Goal: Task Accomplishment & Management: Complete application form

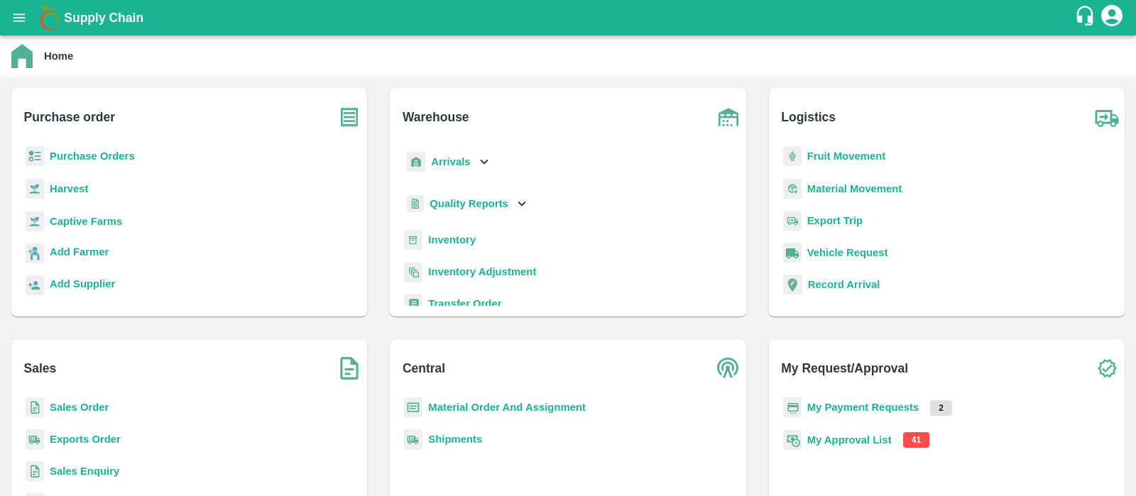
click at [883, 435] on b "My Approval List" at bounding box center [849, 440] width 84 height 11
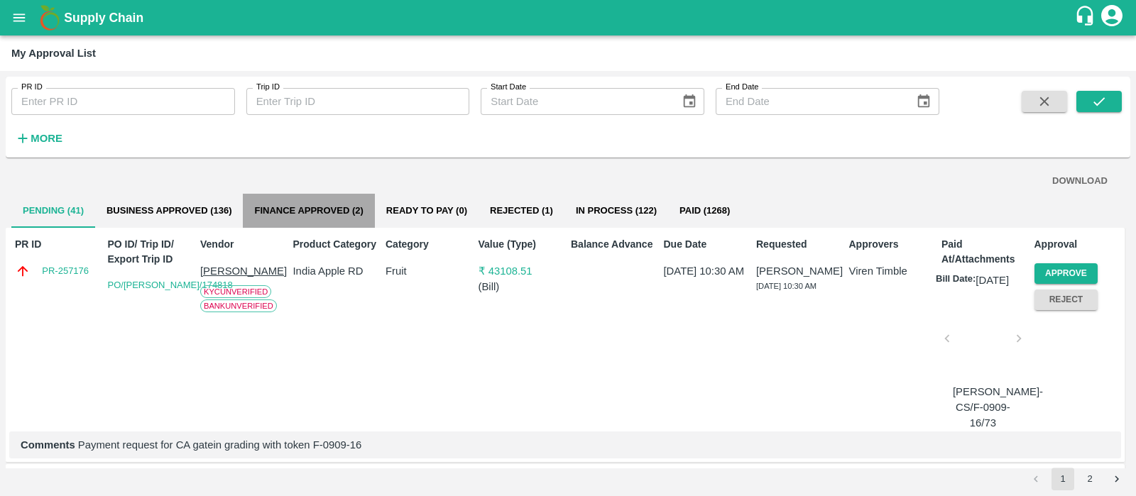
click at [280, 217] on button "Finance Approved (2)" at bounding box center [308, 211] width 131 height 34
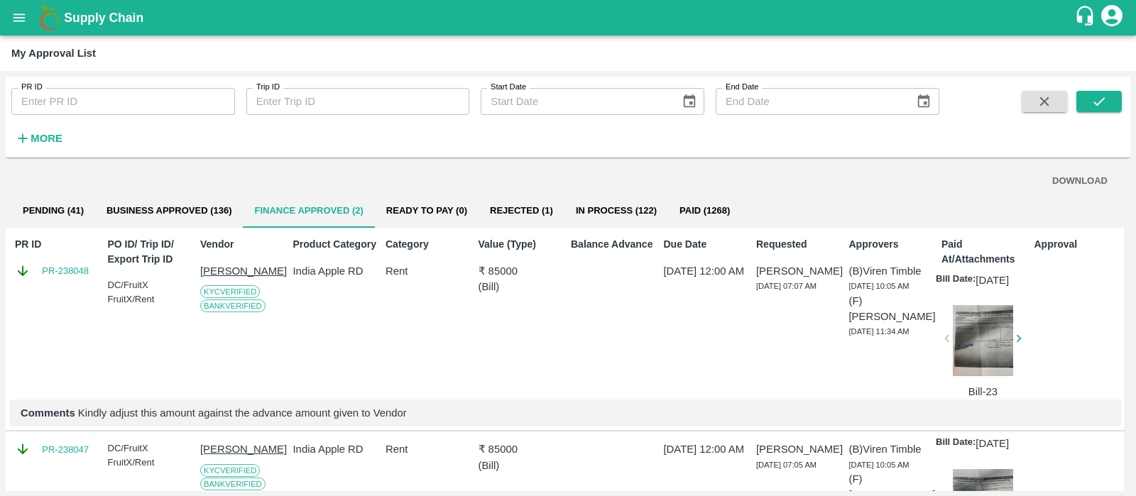
click at [182, 208] on button "Business Approved (136)" at bounding box center [169, 211] width 148 height 34
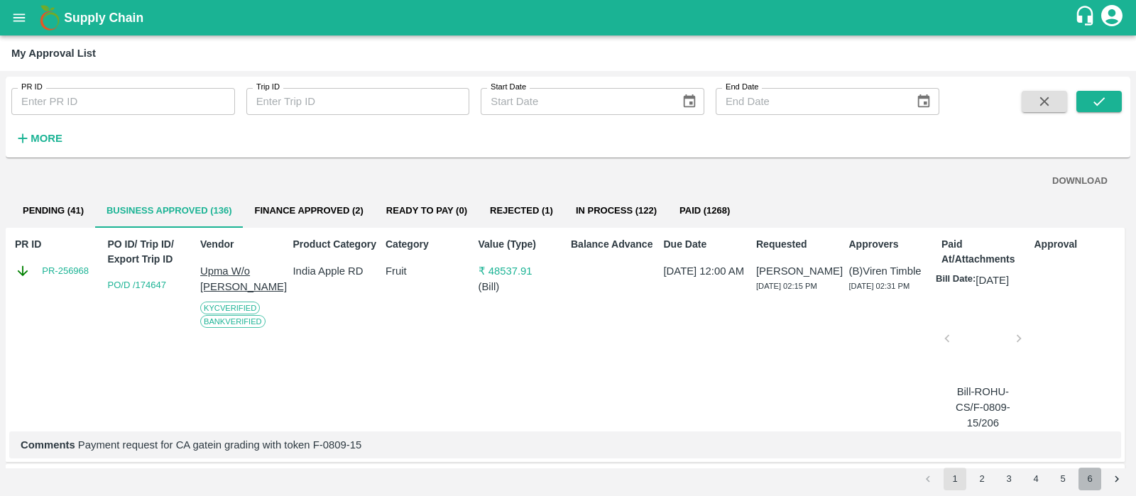
click at [1088, 477] on button "6" at bounding box center [1090, 479] width 23 height 23
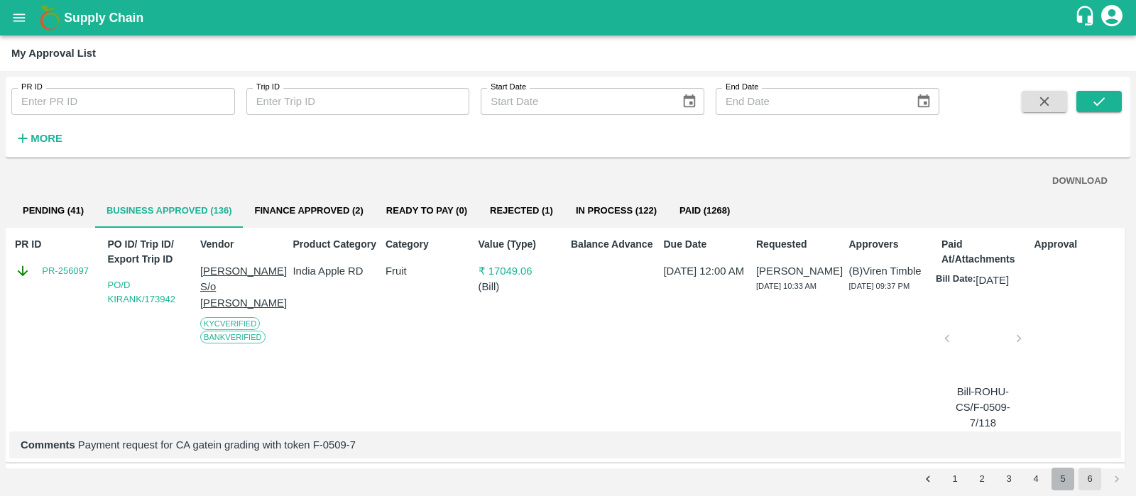
click at [1068, 478] on button "5" at bounding box center [1063, 479] width 23 height 23
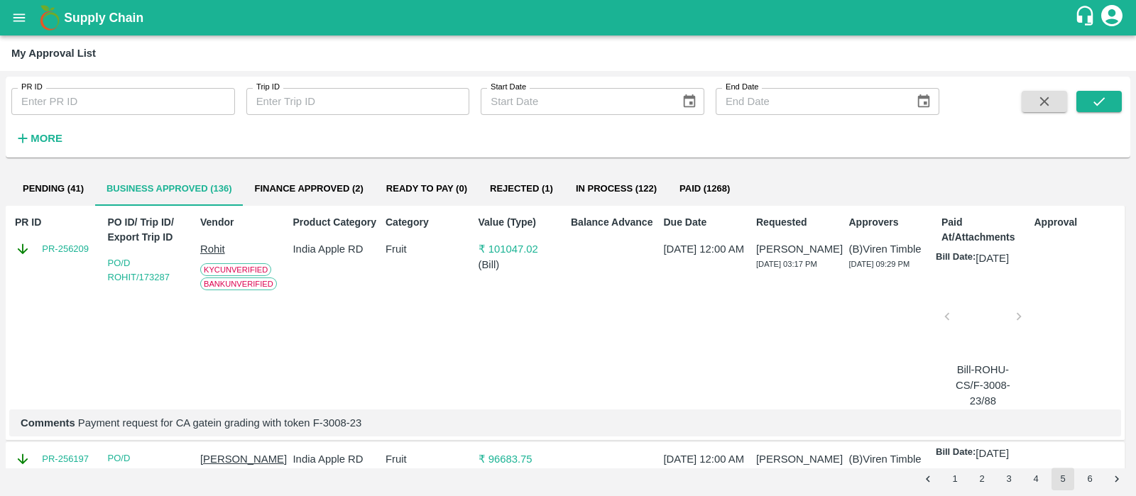
scroll to position [21, 0]
click at [1032, 474] on button "4" at bounding box center [1036, 479] width 23 height 23
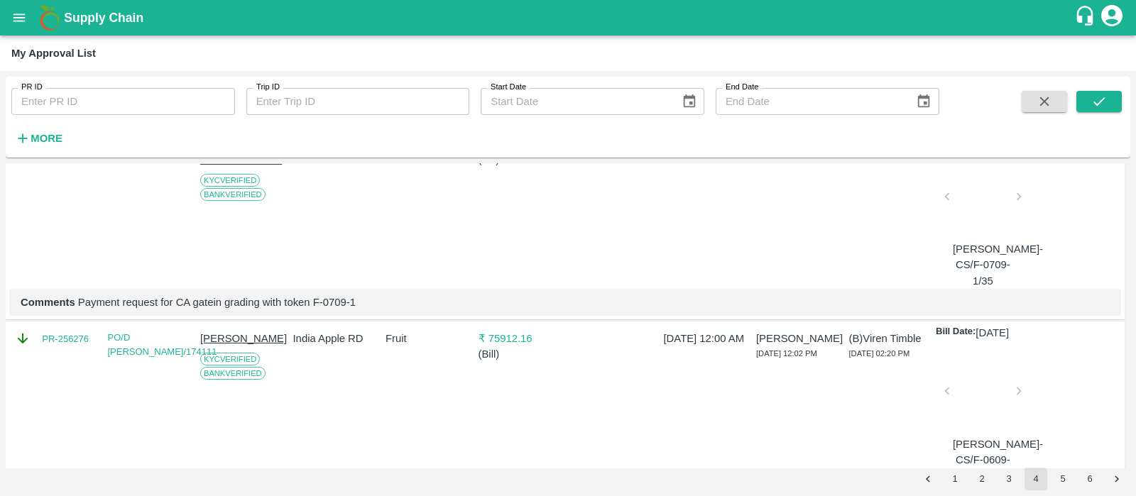
scroll to position [0, 0]
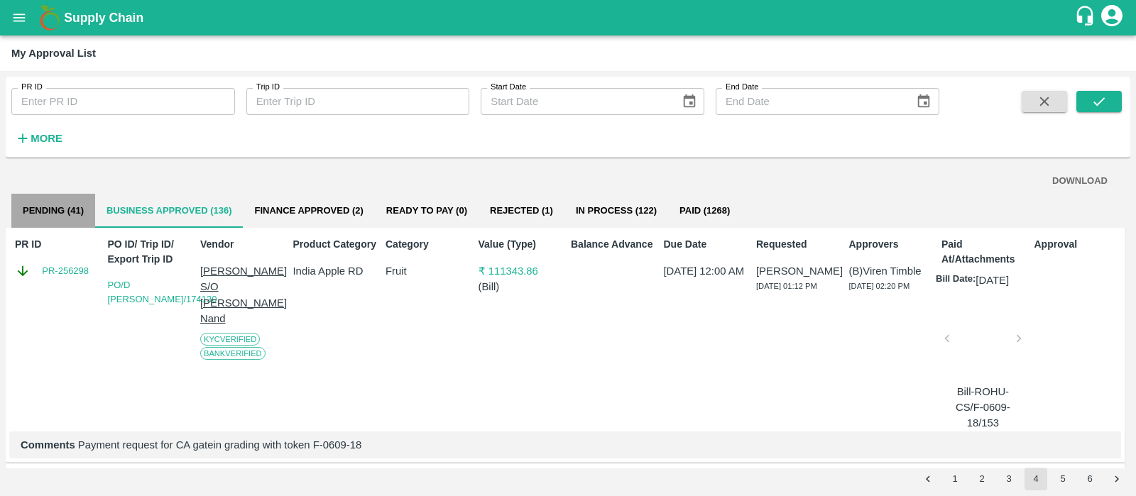
click at [71, 206] on button "Pending (41)" at bounding box center [53, 211] width 84 height 34
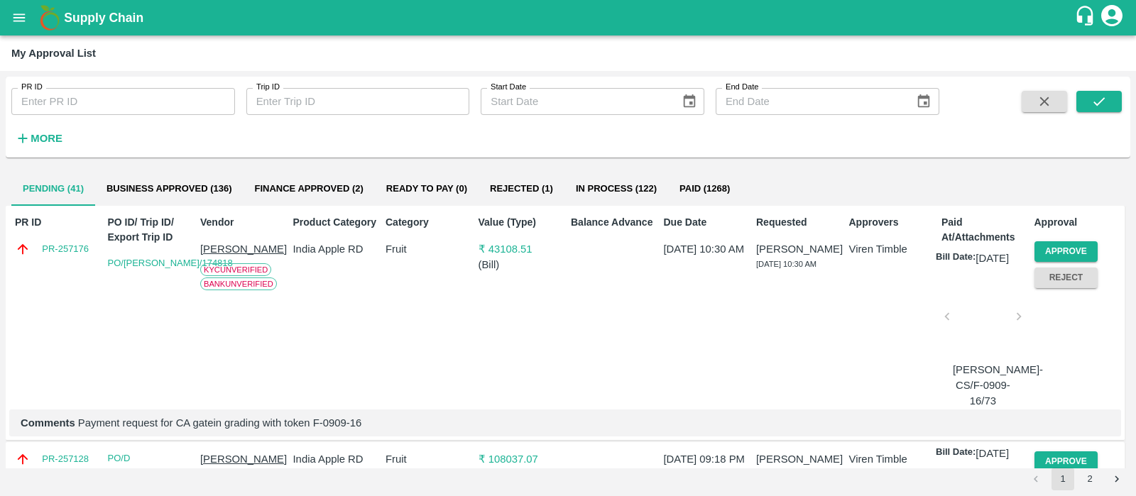
scroll to position [21, 0]
click at [1086, 246] on button "Approve" at bounding box center [1067, 253] width 64 height 21
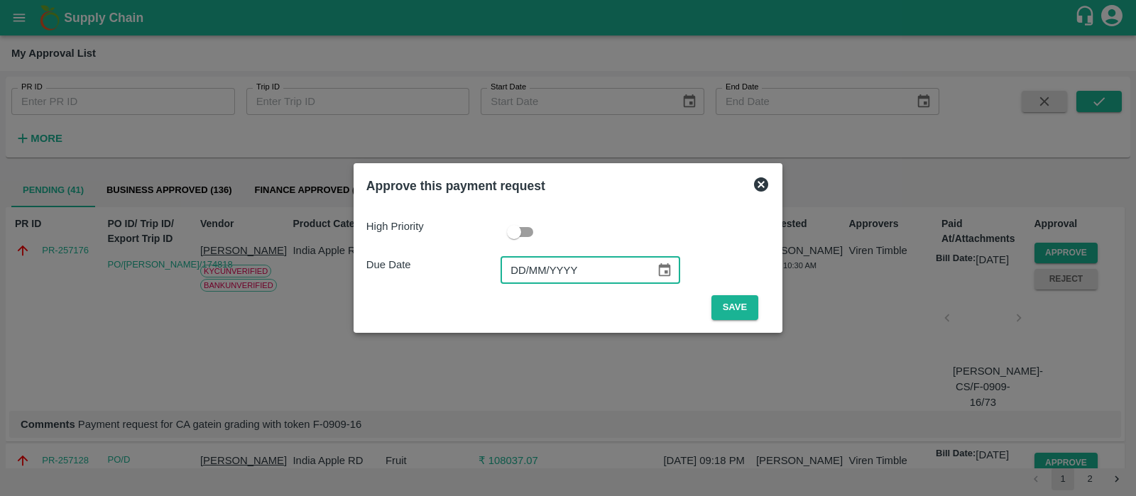
click at [517, 271] on input "DD/MM/YYYY" at bounding box center [573, 270] width 145 height 27
type input "[DATE]"
click at [732, 301] on button "Save" at bounding box center [734, 307] width 47 height 25
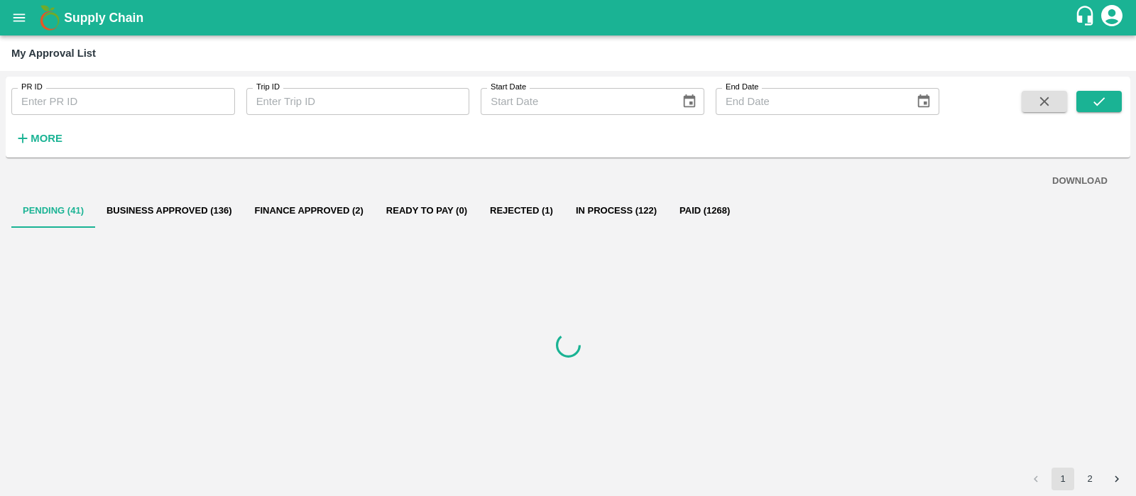
scroll to position [0, 0]
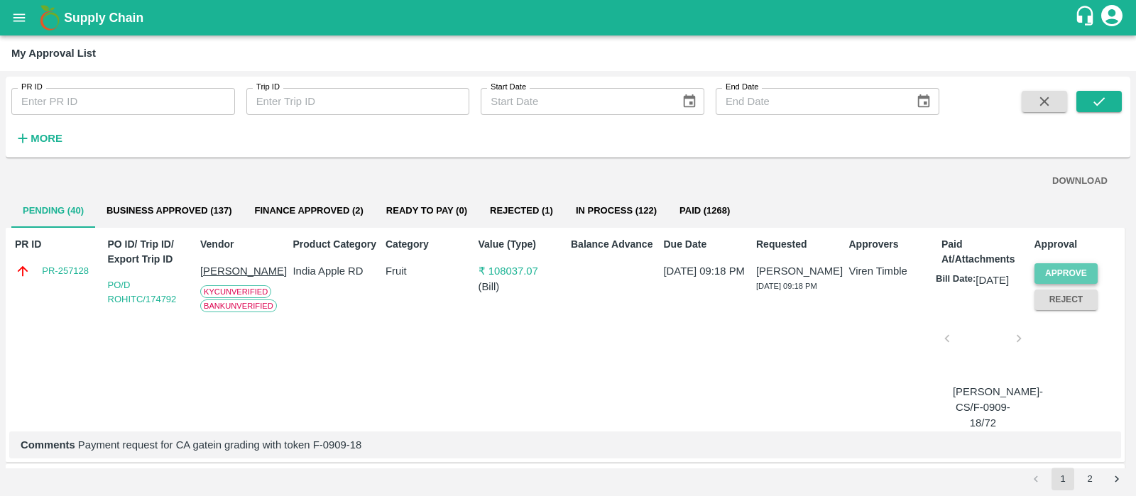
click at [1060, 272] on button "Approve" at bounding box center [1067, 273] width 64 height 21
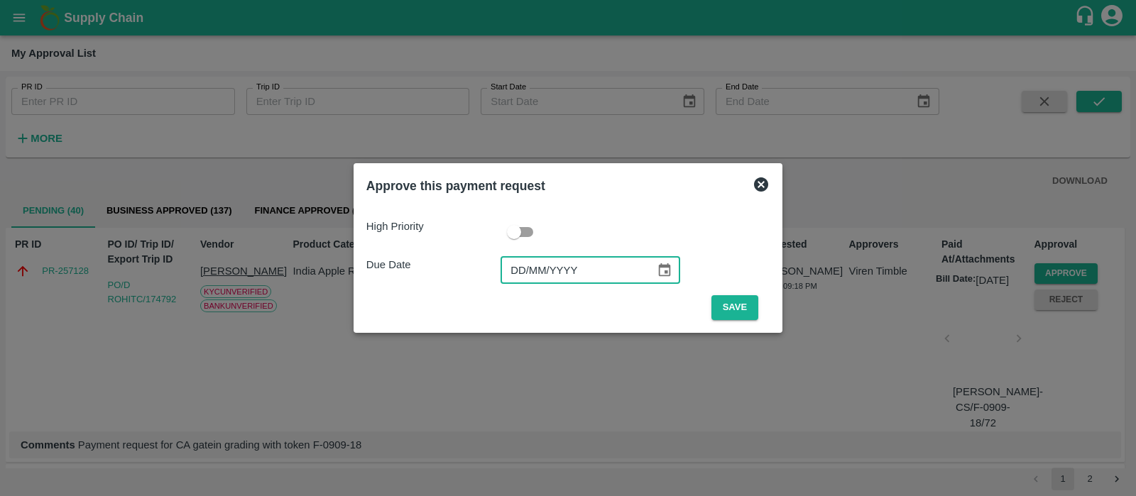
click at [518, 266] on input "DD/MM/YYYY" at bounding box center [573, 270] width 145 height 27
type input "[DATE]"
click at [732, 317] on button "Save" at bounding box center [734, 307] width 47 height 25
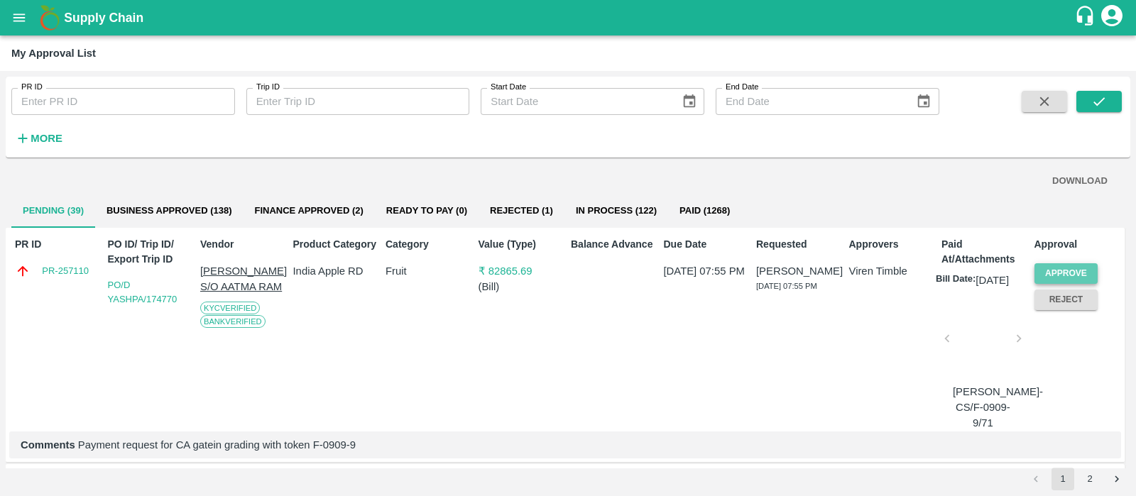
click at [1056, 266] on button "Approve" at bounding box center [1067, 273] width 64 height 21
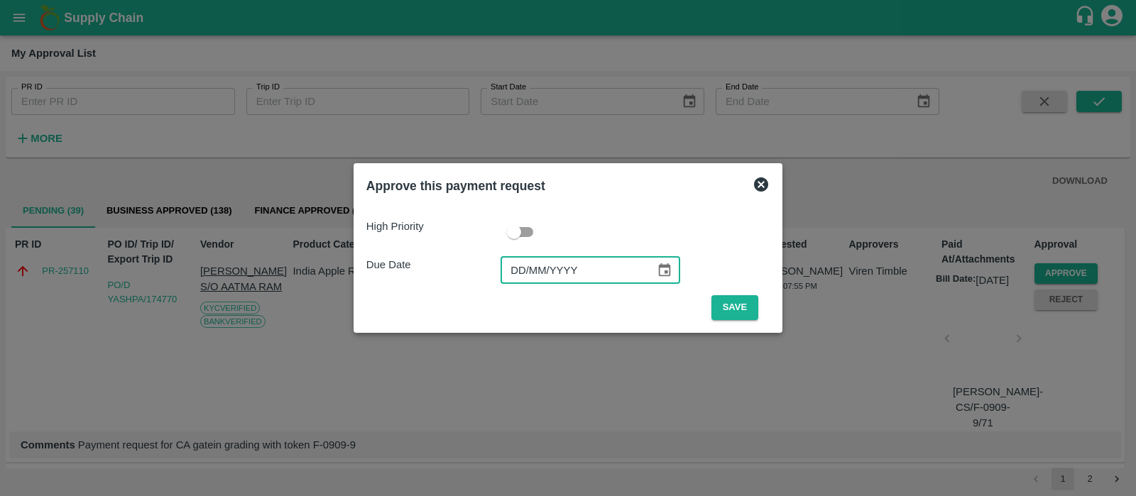
click at [522, 264] on input "DD/MM/YYYY" at bounding box center [573, 270] width 145 height 27
type input "[DATE]"
click at [731, 307] on button "Save" at bounding box center [734, 307] width 47 height 25
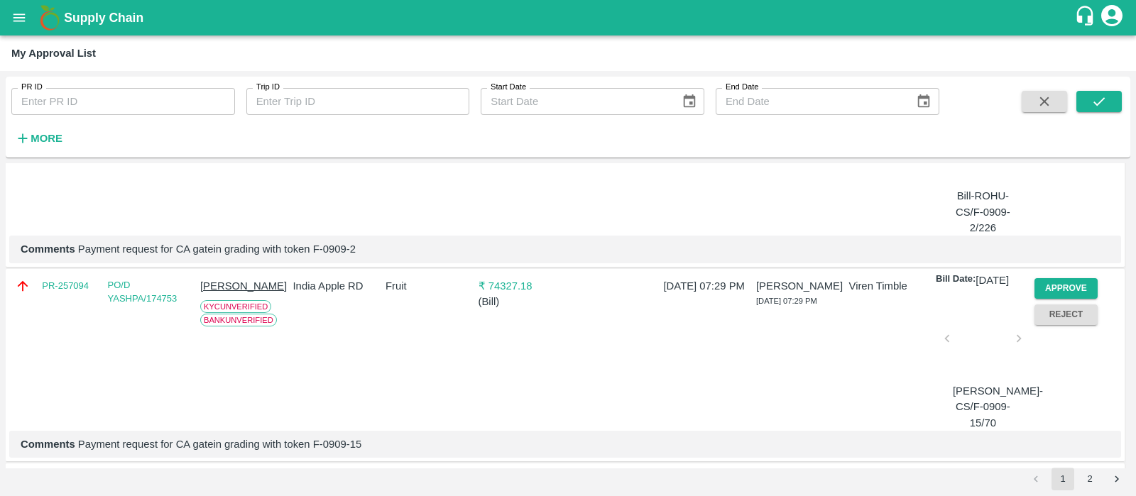
scroll to position [404, 0]
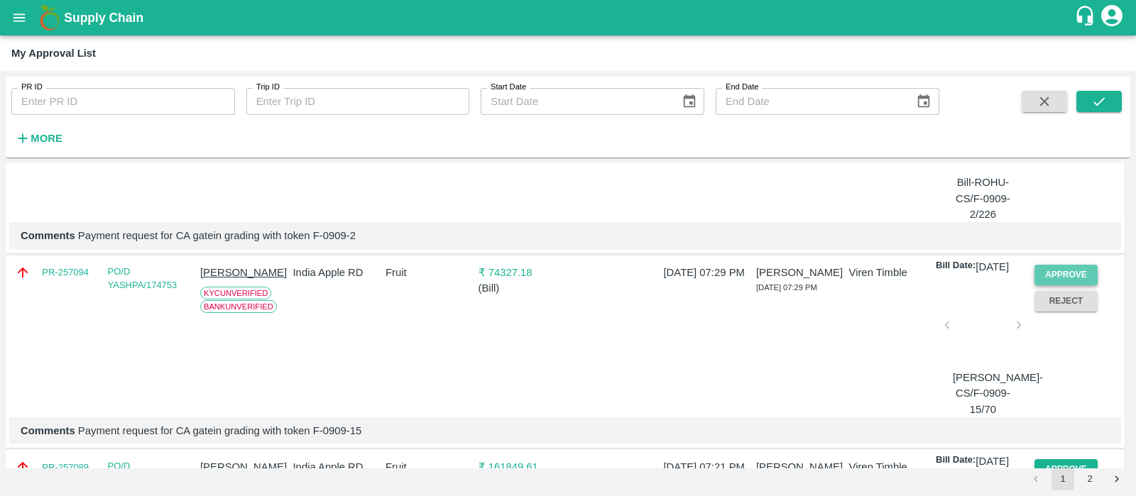
click at [1084, 285] on button "Approve" at bounding box center [1067, 275] width 64 height 21
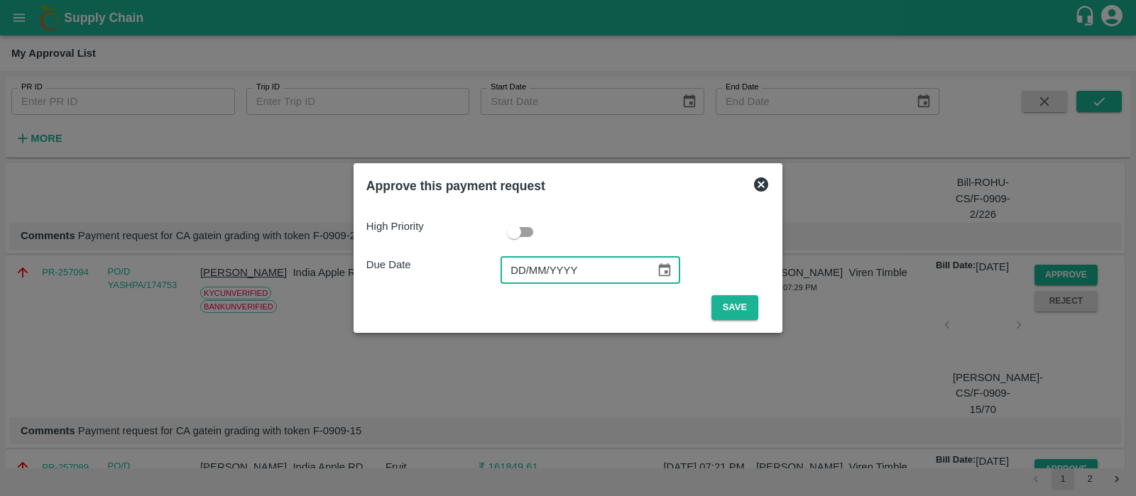
click at [508, 277] on input "DD/MM/YYYY" at bounding box center [573, 270] width 145 height 27
type input "[DATE]"
click at [728, 307] on button "Save" at bounding box center [734, 307] width 47 height 25
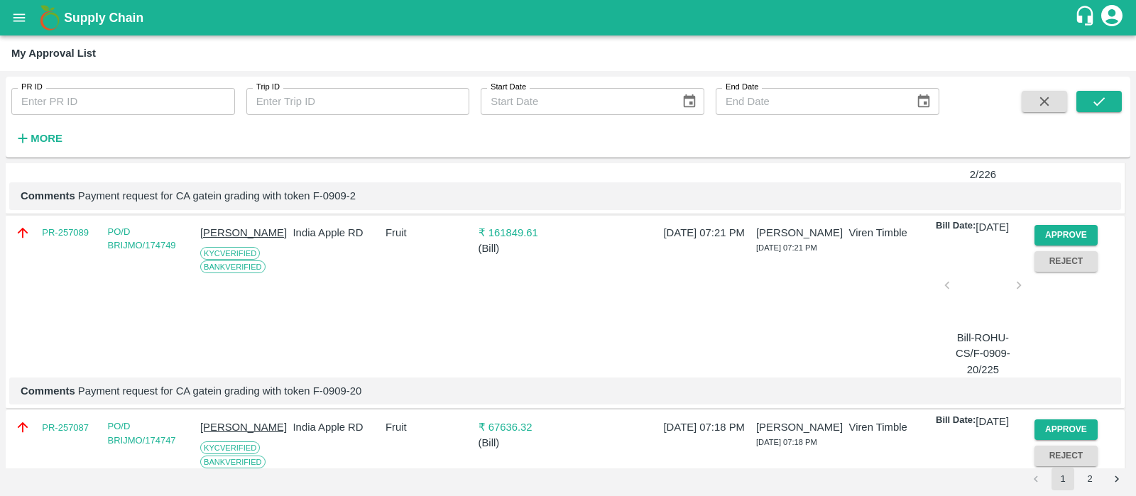
scroll to position [445, 0]
click at [1062, 245] on button "Approve" at bounding box center [1067, 234] width 64 height 21
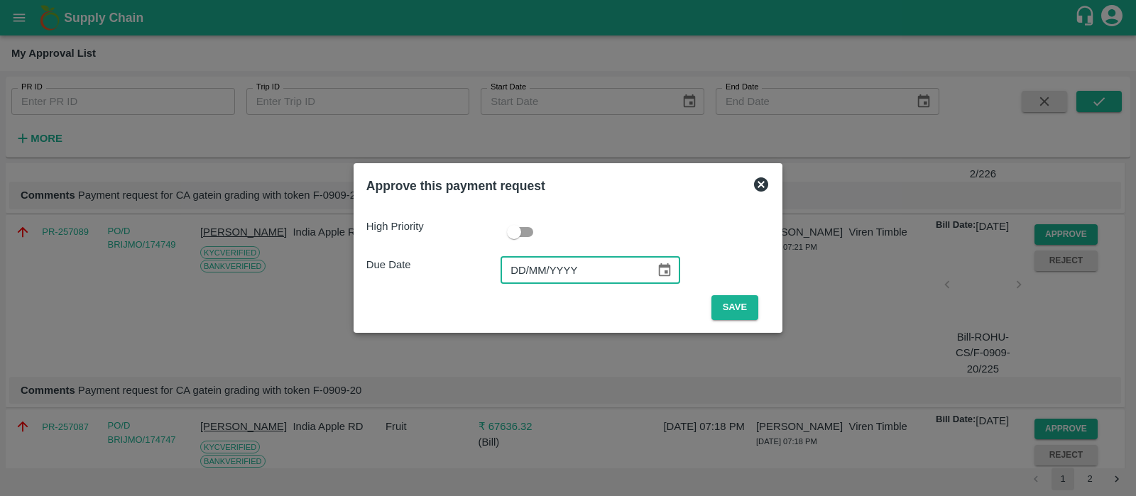
click at [521, 275] on input "DD/MM/YYYY" at bounding box center [573, 270] width 145 height 27
type input "[DATE]"
click at [735, 307] on button "Save" at bounding box center [734, 307] width 47 height 25
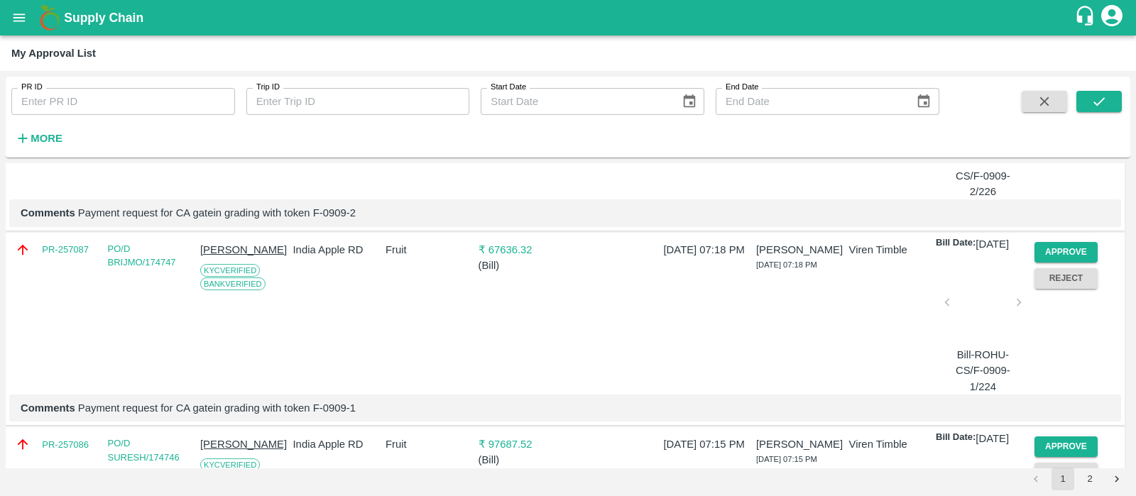
scroll to position [427, 0]
click at [1057, 262] on button "Approve" at bounding box center [1067, 251] width 64 height 21
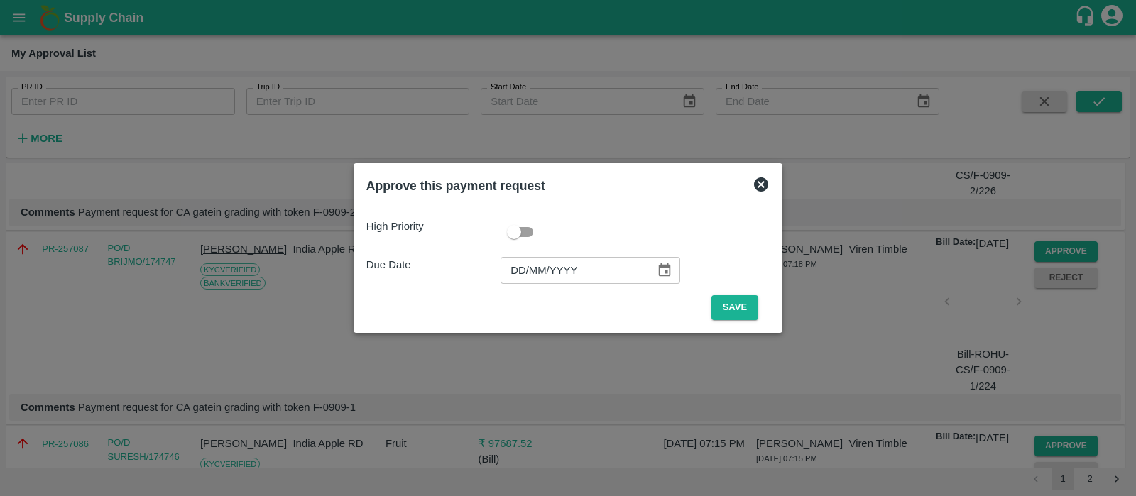
click at [515, 278] on input "DD/MM/YYYY" at bounding box center [573, 270] width 145 height 27
type input "[DATE]"
click at [729, 313] on button "Save" at bounding box center [734, 307] width 47 height 25
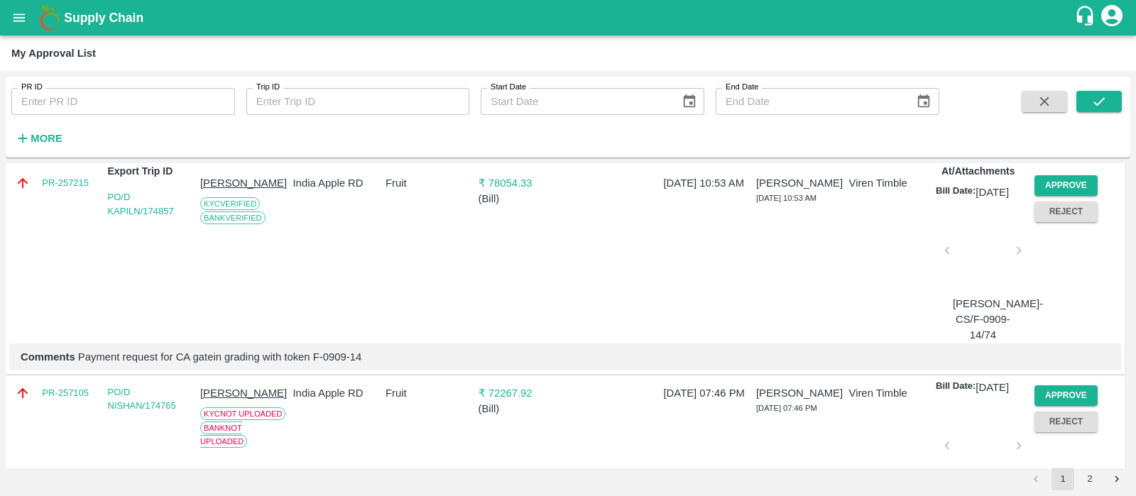
scroll to position [0, 0]
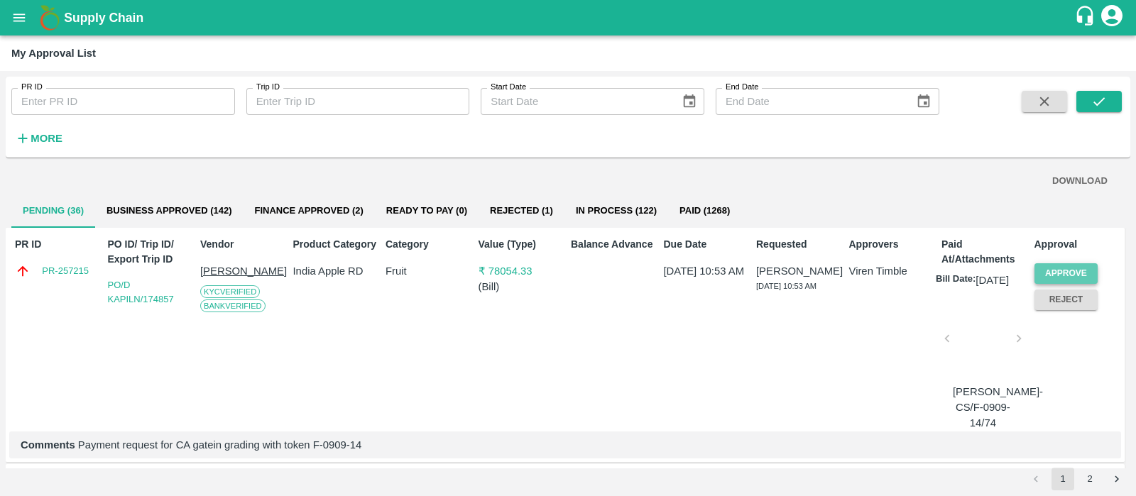
click at [1079, 268] on button "Approve" at bounding box center [1067, 273] width 64 height 21
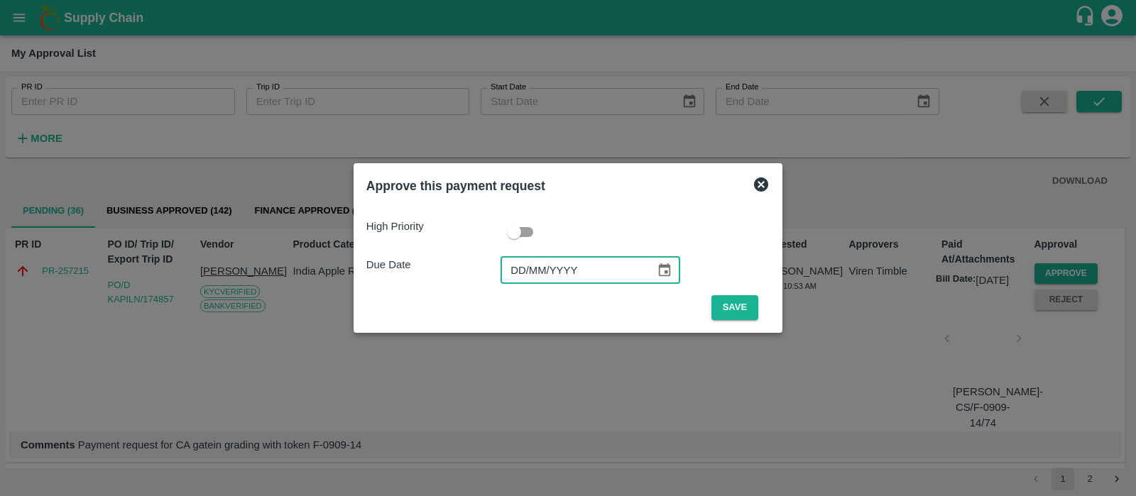
click at [528, 269] on input "DD/MM/YYYY" at bounding box center [573, 270] width 145 height 27
type input "[DATE]"
click at [735, 306] on button "Save" at bounding box center [734, 307] width 47 height 25
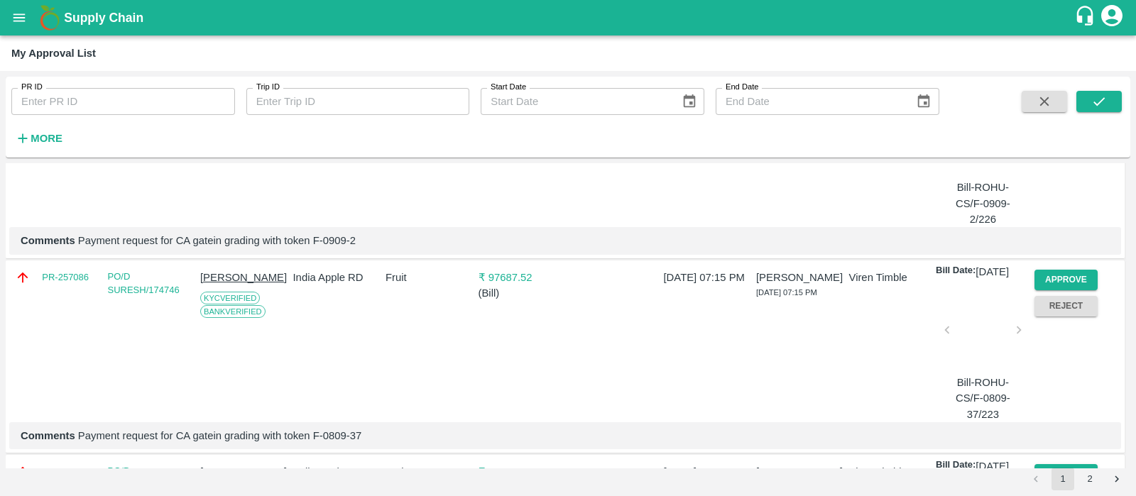
scroll to position [417, 0]
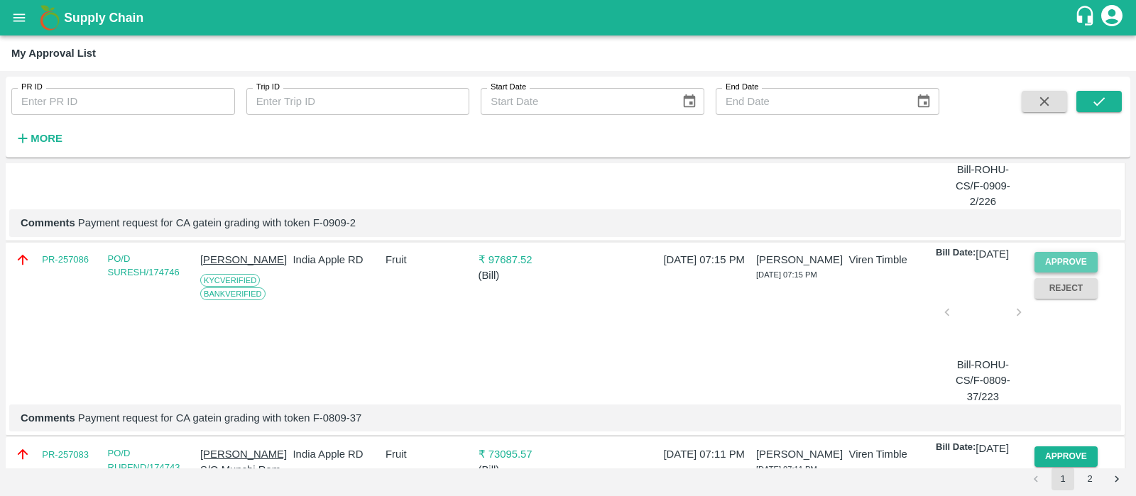
click at [1067, 273] on button "Approve" at bounding box center [1067, 262] width 64 height 21
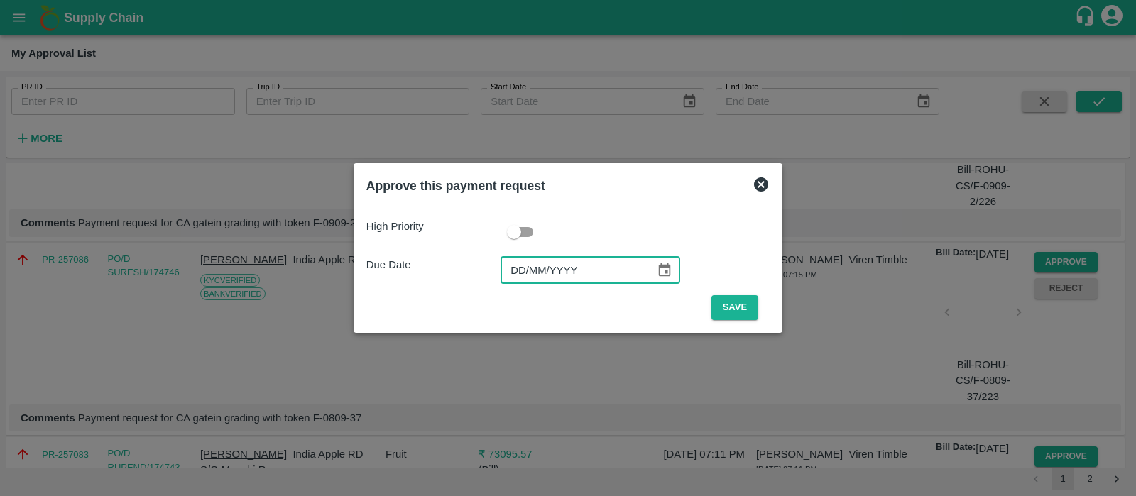
click at [525, 271] on input "DD/MM/YYYY" at bounding box center [573, 270] width 145 height 27
type input "[DATE]"
click at [748, 297] on button "Save" at bounding box center [734, 307] width 47 height 25
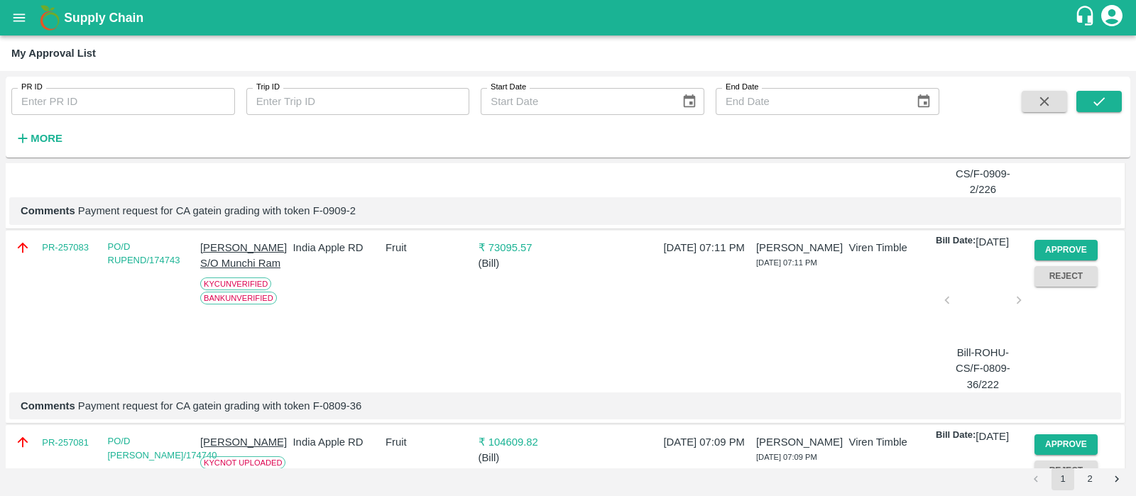
scroll to position [430, 0]
click at [1077, 260] on button "Approve" at bounding box center [1067, 249] width 64 height 21
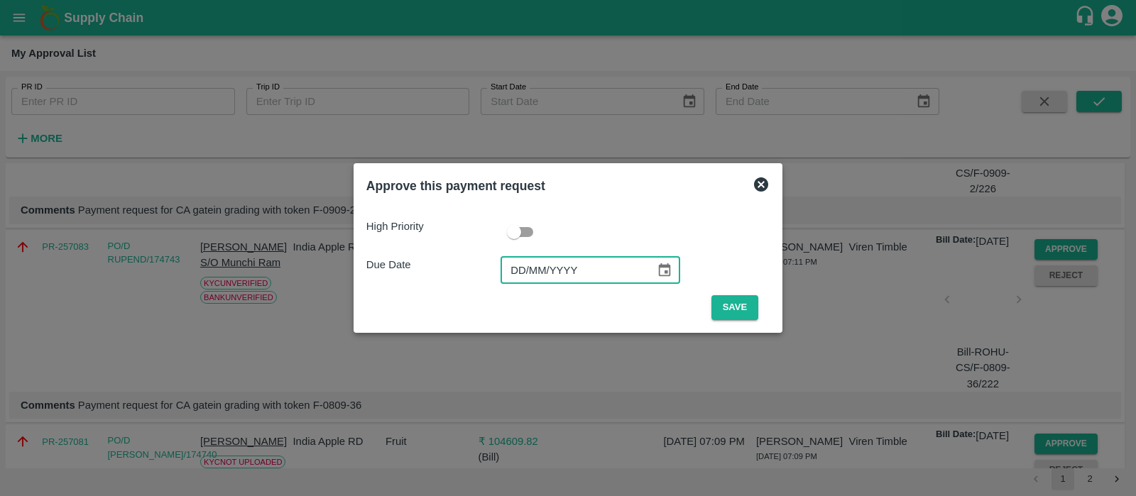
click at [511, 273] on input "DD/MM/YYYY" at bounding box center [573, 270] width 145 height 27
type input "[DATE]"
click at [722, 314] on button "Save" at bounding box center [734, 307] width 47 height 25
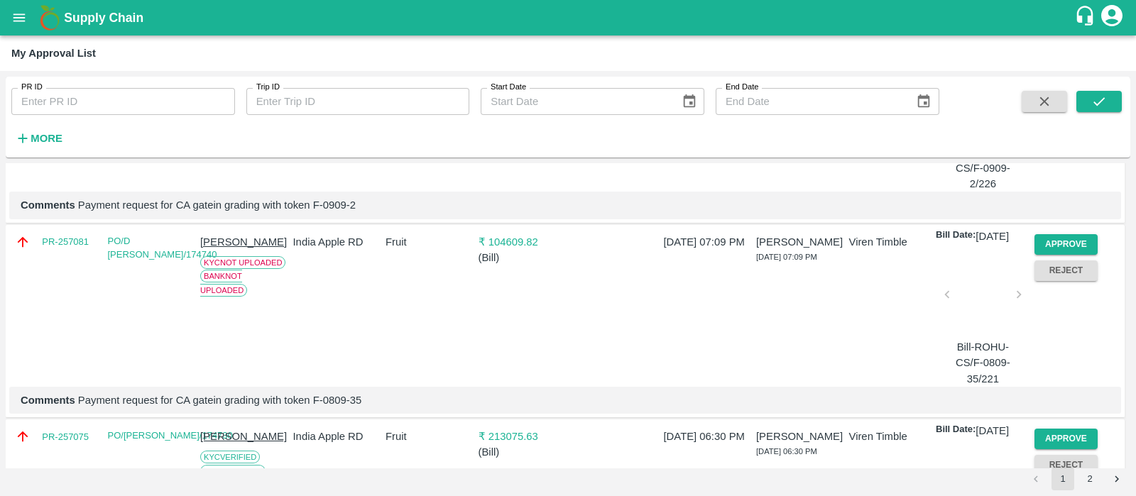
scroll to position [508, 0]
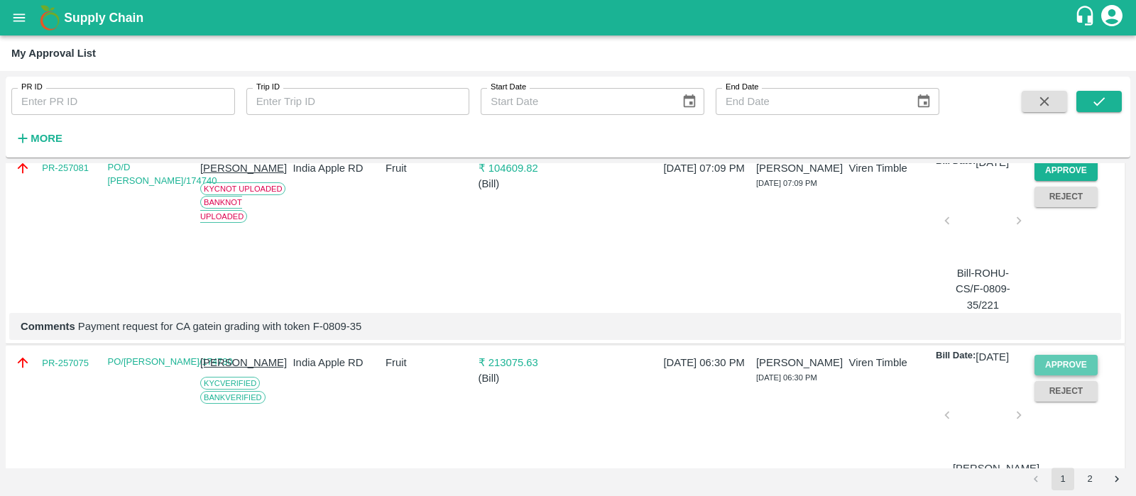
click at [1063, 376] on button "Approve" at bounding box center [1067, 365] width 64 height 21
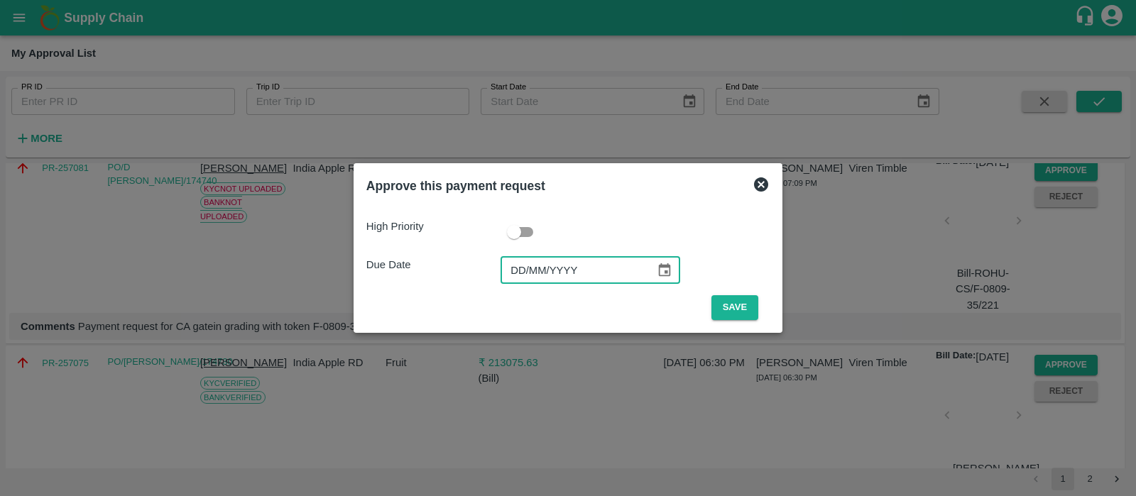
click at [519, 277] on input "DD/MM/YYYY" at bounding box center [573, 270] width 145 height 27
type input "[DATE]"
click at [714, 303] on button "Save" at bounding box center [734, 307] width 47 height 25
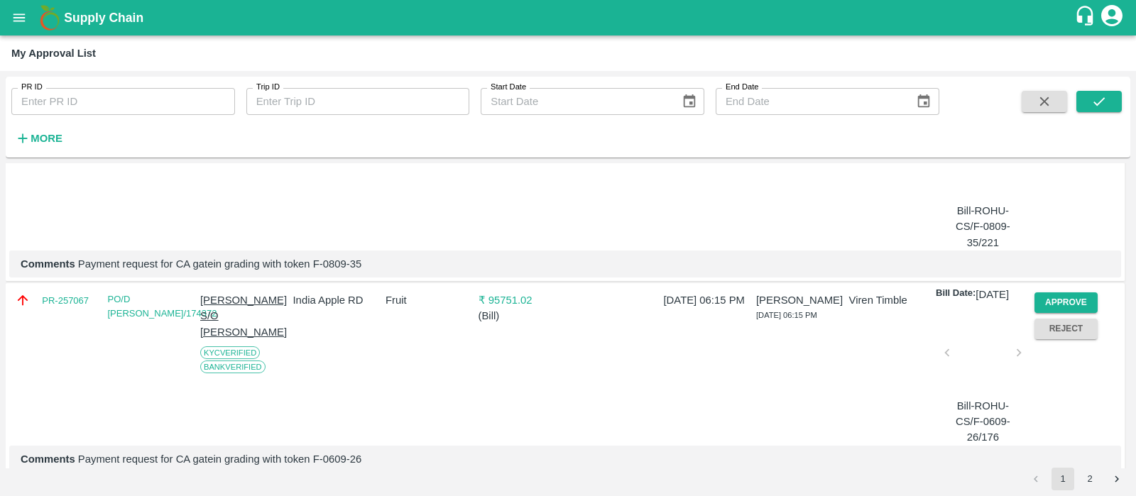
scroll to position [571, 0]
click at [1069, 313] on button "Approve" at bounding box center [1067, 303] width 64 height 21
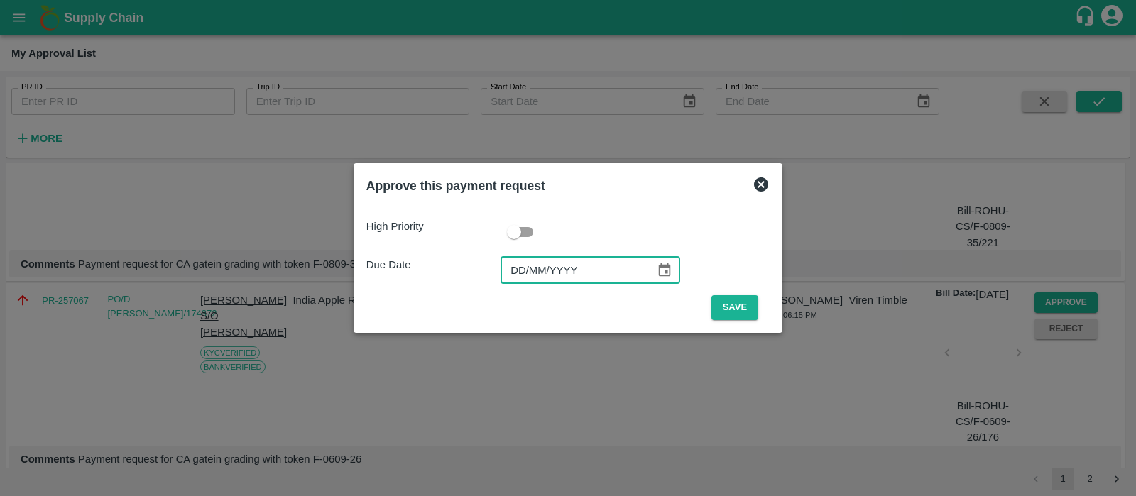
click at [515, 266] on input "DD/MM/YYYY" at bounding box center [573, 270] width 145 height 27
type input "[DATE]"
click at [716, 317] on button "Save" at bounding box center [734, 307] width 47 height 25
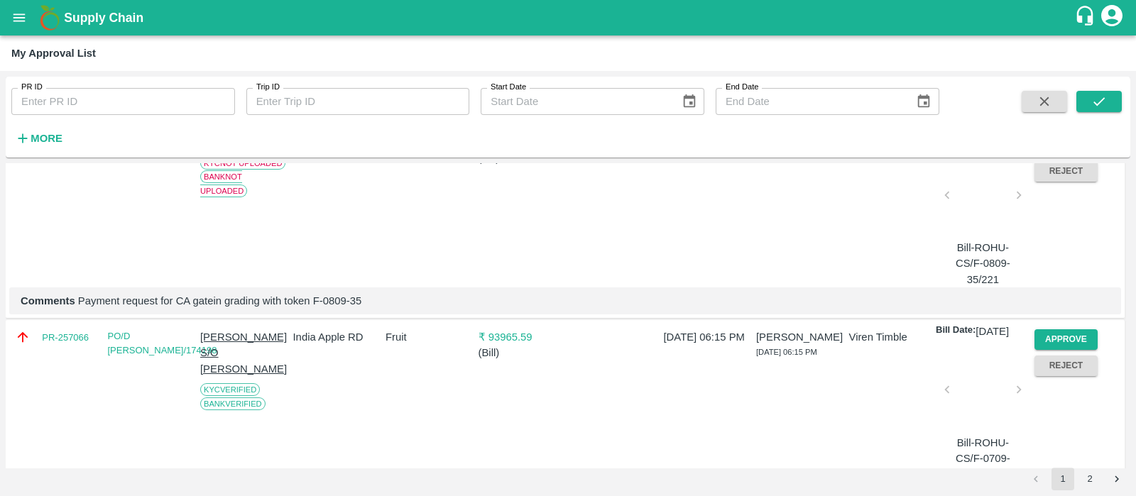
scroll to position [550, 0]
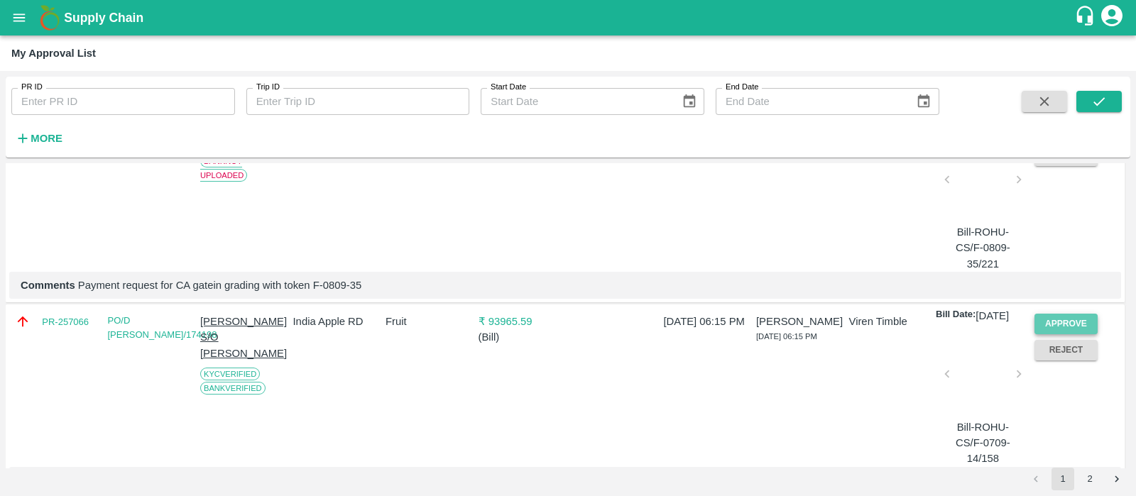
click at [1081, 334] on button "Approve" at bounding box center [1067, 324] width 64 height 21
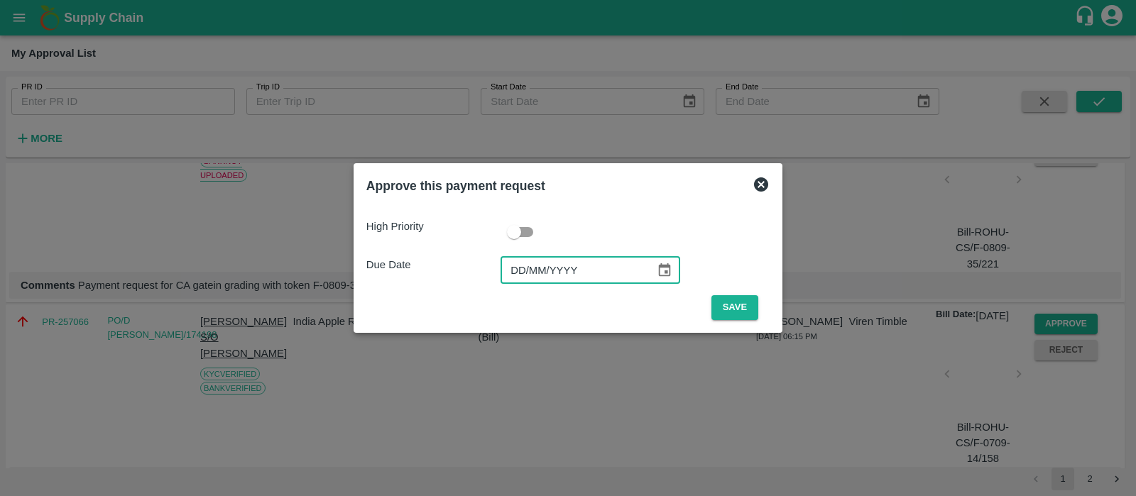
click at [528, 271] on input "DD/MM/YYYY" at bounding box center [573, 270] width 145 height 27
type input "[DATE]"
click at [734, 303] on button "Save" at bounding box center [734, 307] width 47 height 25
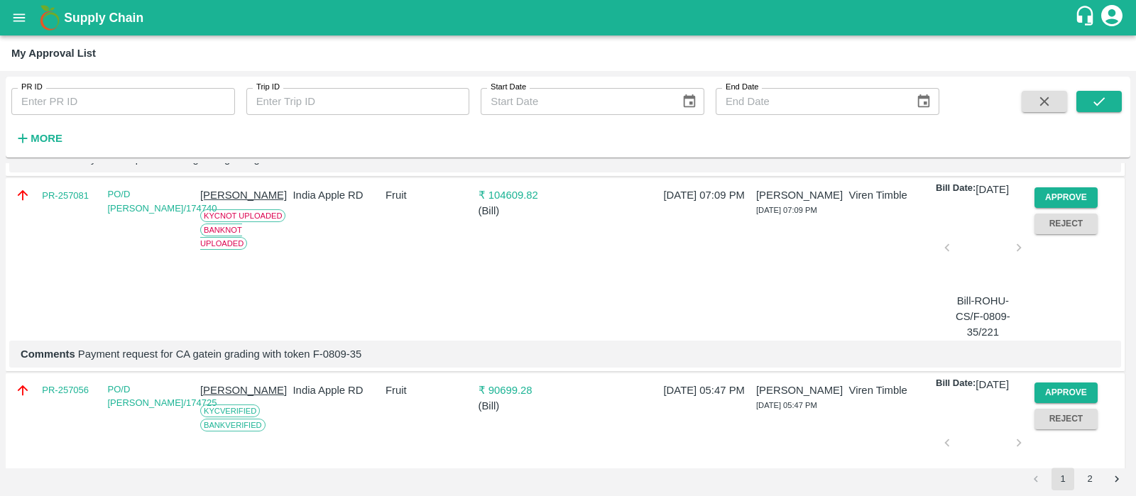
scroll to position [816, 0]
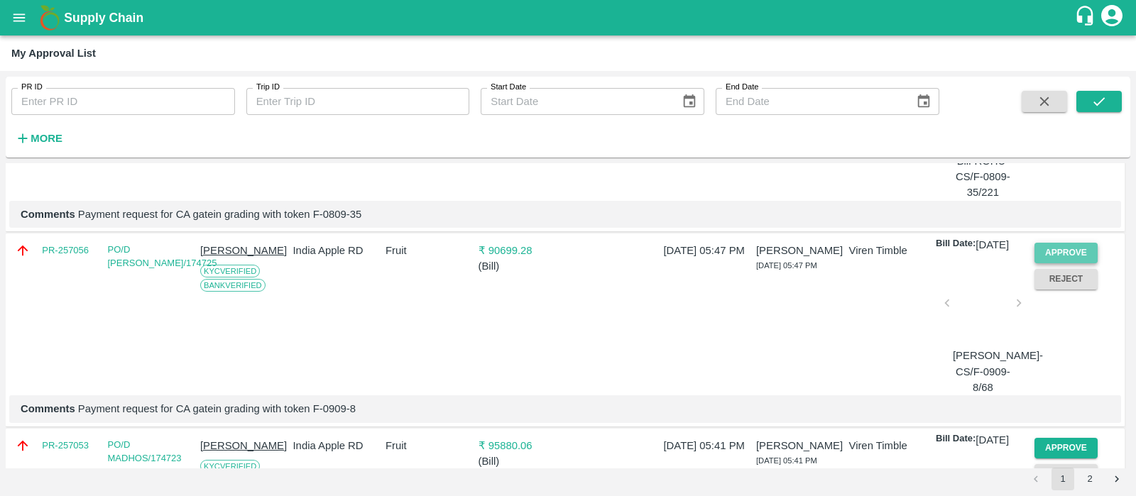
click at [1054, 263] on button "Approve" at bounding box center [1067, 253] width 64 height 21
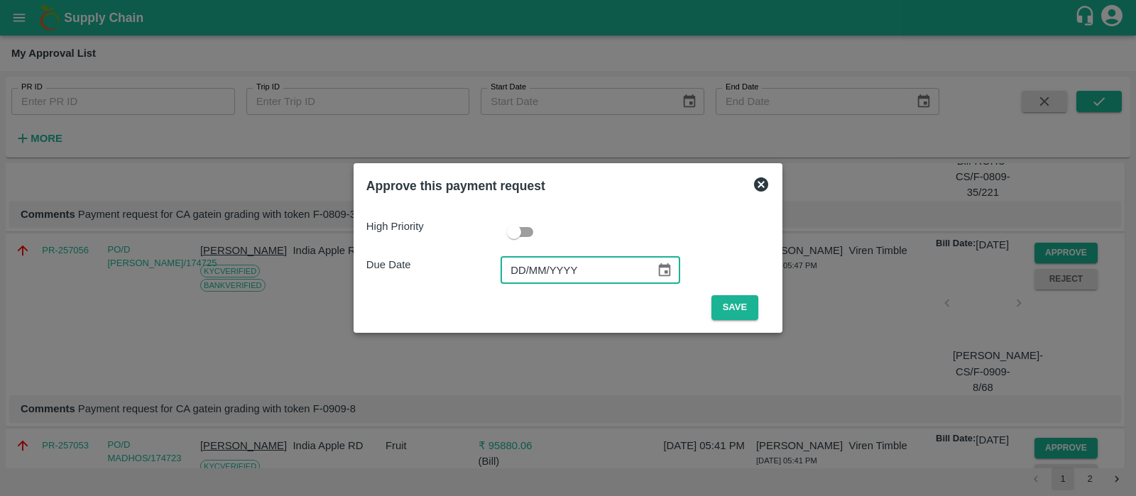
click at [522, 264] on input "DD/MM/YYYY" at bounding box center [573, 270] width 145 height 27
type input "[DATE]"
click at [725, 310] on button "Save" at bounding box center [734, 307] width 47 height 25
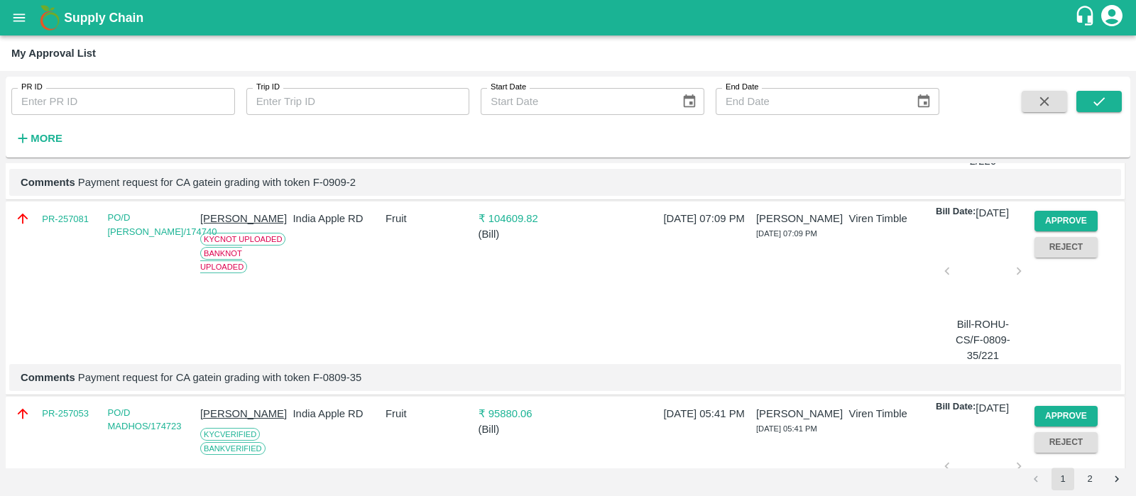
scroll to position [831, 0]
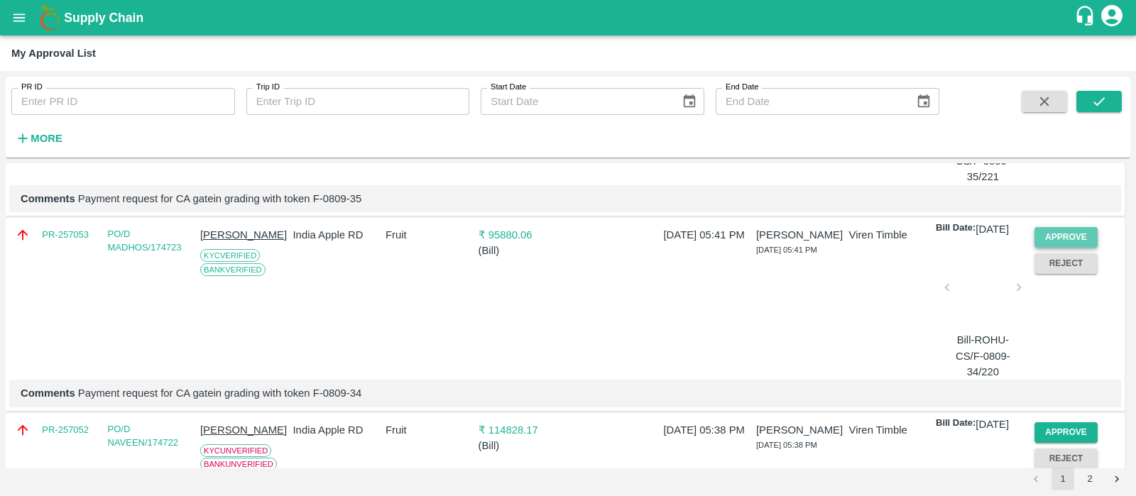
click at [1090, 248] on button "Approve" at bounding box center [1067, 237] width 64 height 21
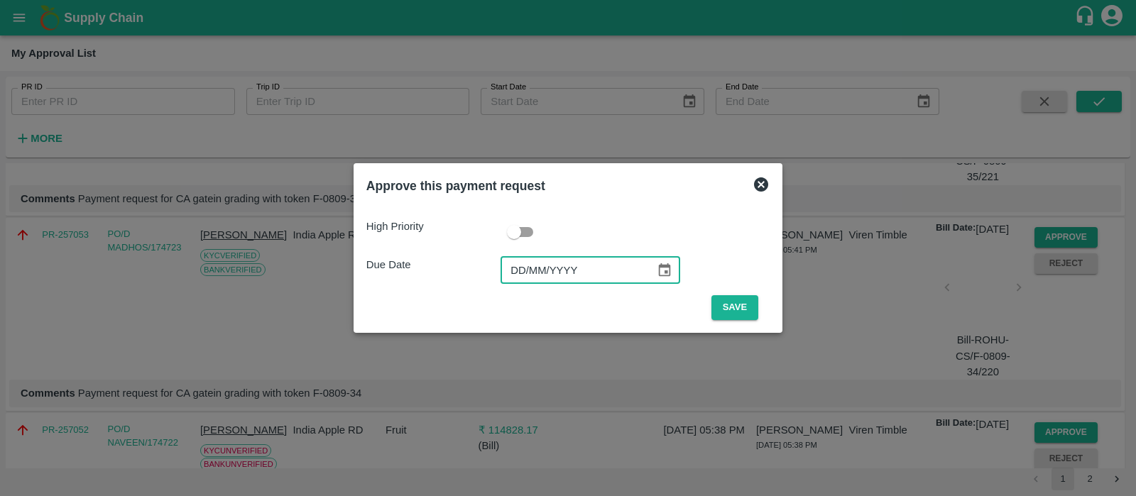
click at [513, 271] on input "DD/MM/YYYY" at bounding box center [573, 270] width 145 height 27
type input "[DATE]"
click at [729, 300] on button "Save" at bounding box center [734, 307] width 47 height 25
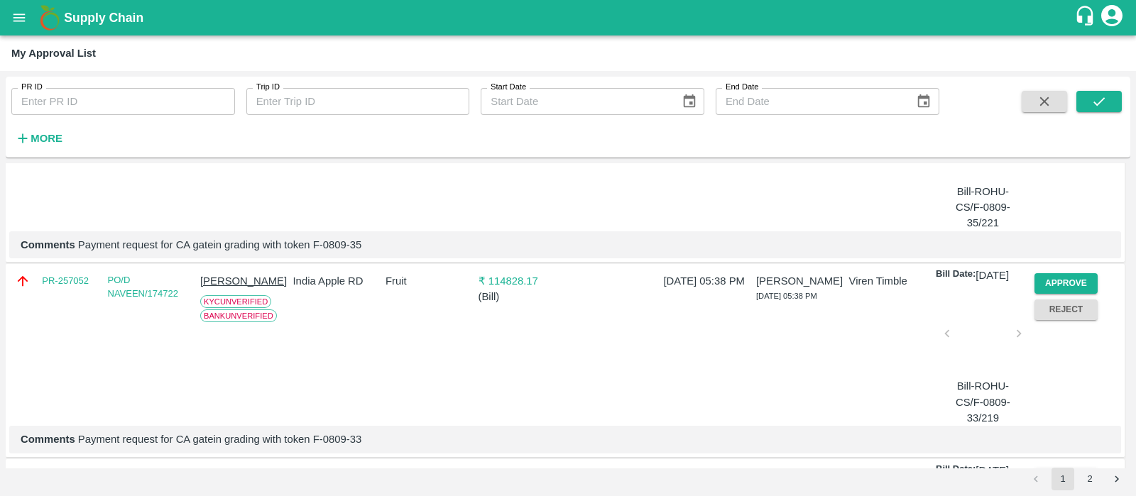
scroll to position [816, 0]
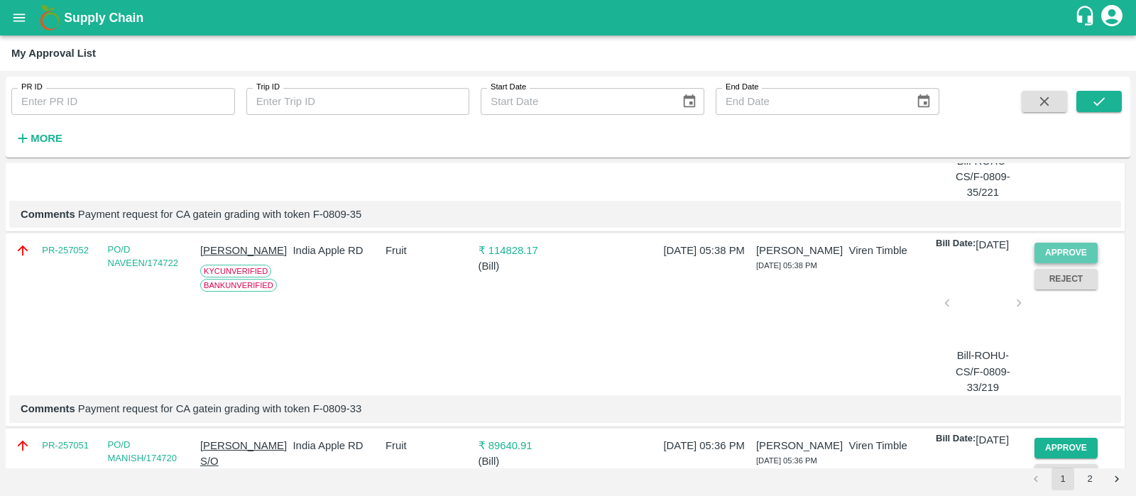
click at [1054, 263] on button "Approve" at bounding box center [1067, 253] width 64 height 21
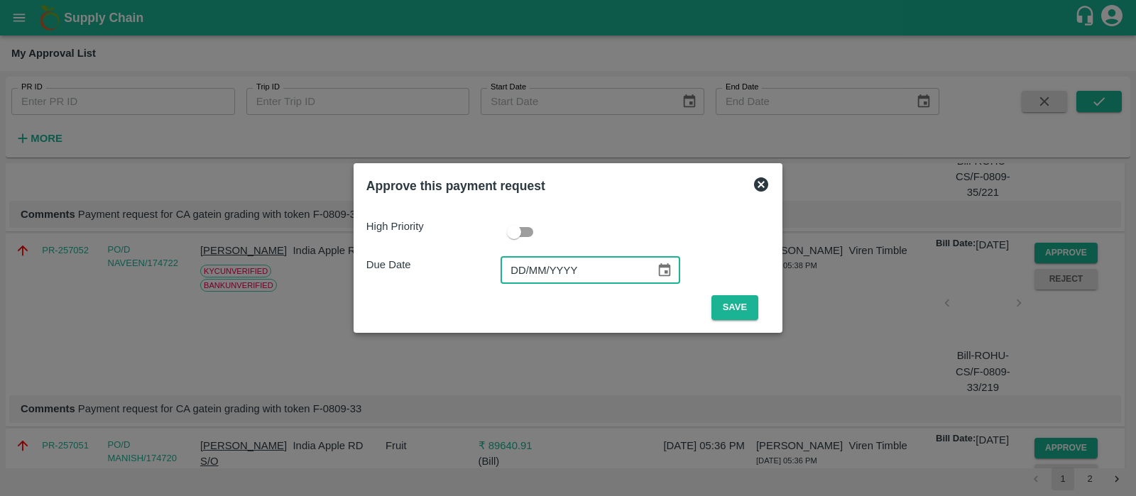
click at [521, 266] on input "DD/MM/YYYY" at bounding box center [573, 270] width 145 height 27
type input "[DATE]"
click at [738, 311] on button "Save" at bounding box center [734, 307] width 47 height 25
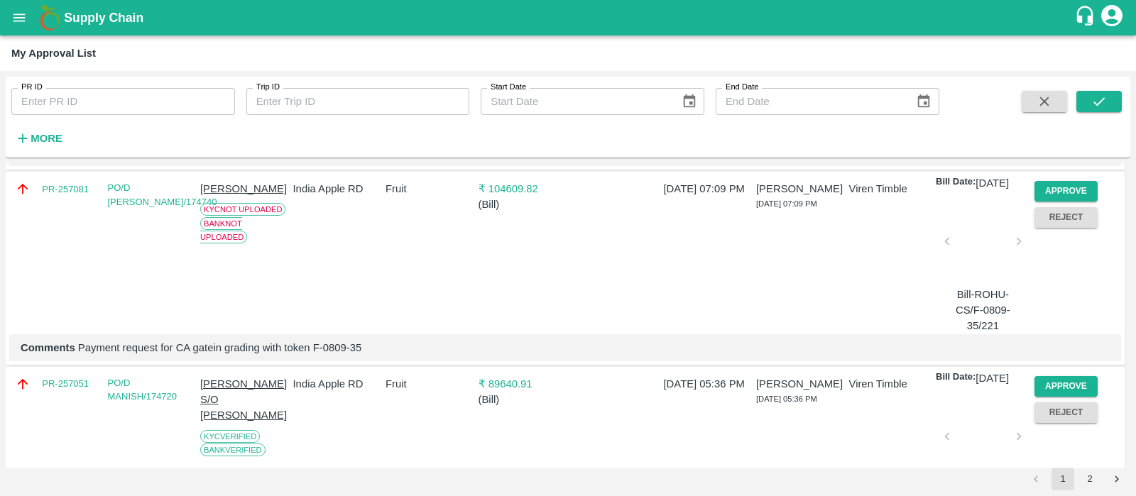
scroll to position [821, 0]
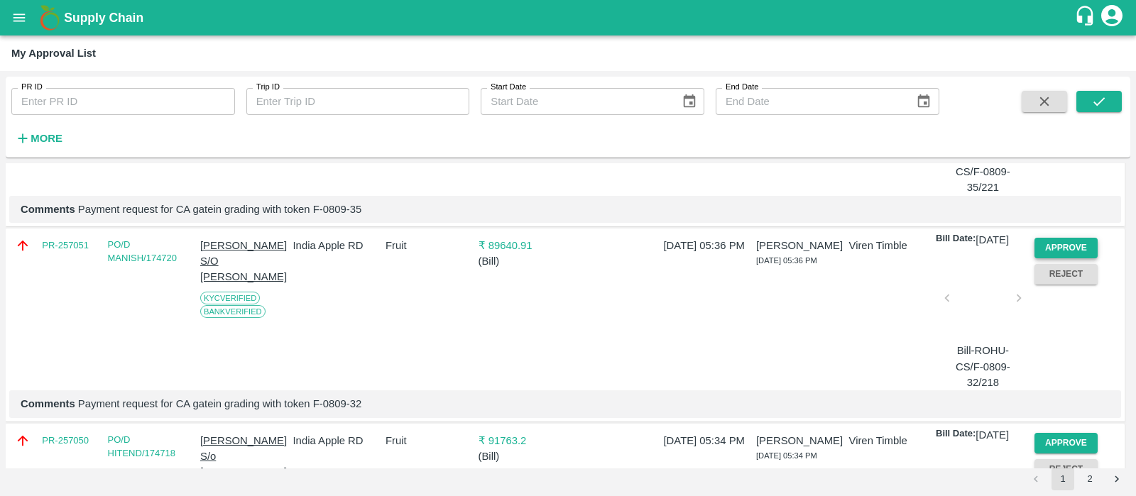
click at [1054, 258] on button "Approve" at bounding box center [1067, 248] width 64 height 21
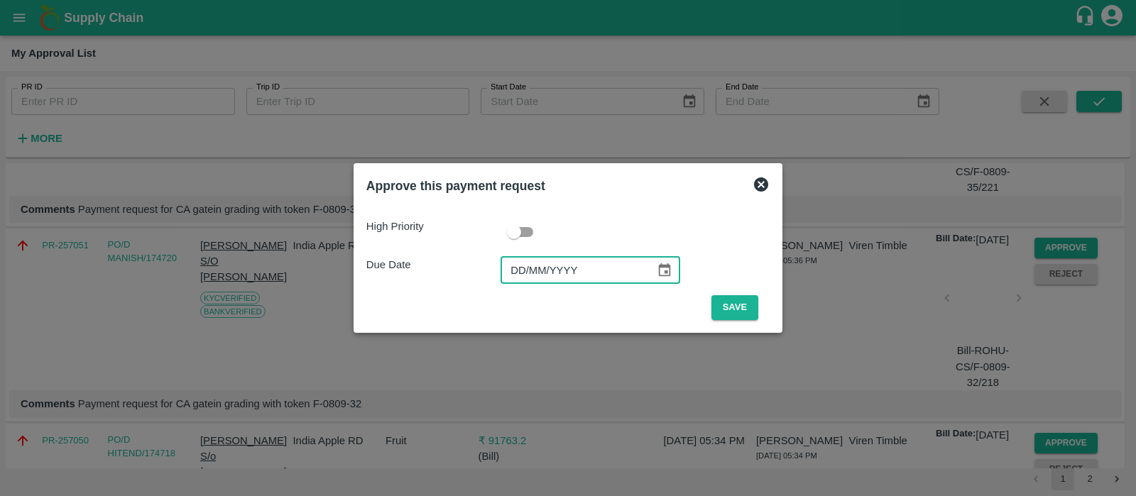
click at [530, 273] on input "DD/MM/YYYY" at bounding box center [573, 270] width 145 height 27
type input "[DATE]"
click at [724, 310] on button "Save" at bounding box center [734, 307] width 47 height 25
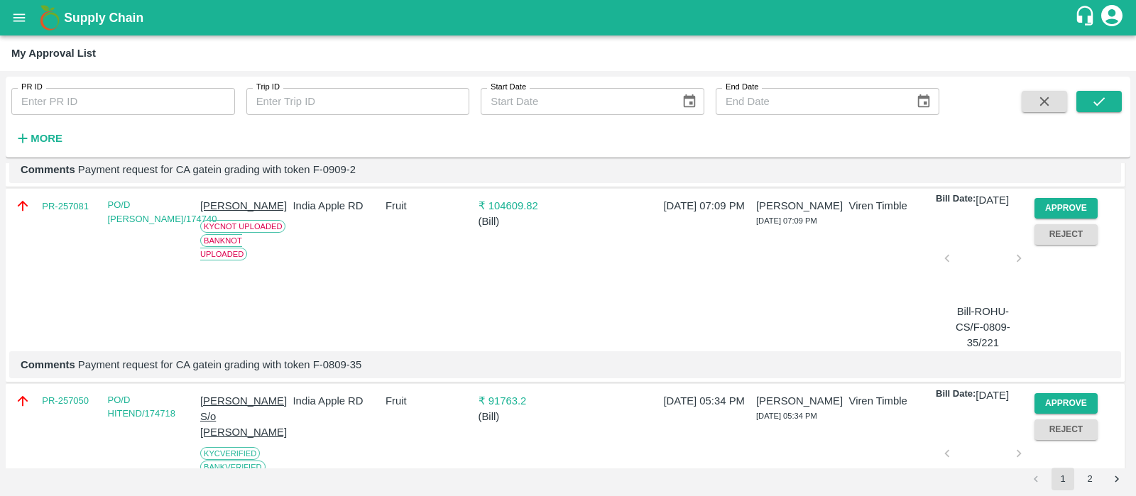
scroll to position [0, 0]
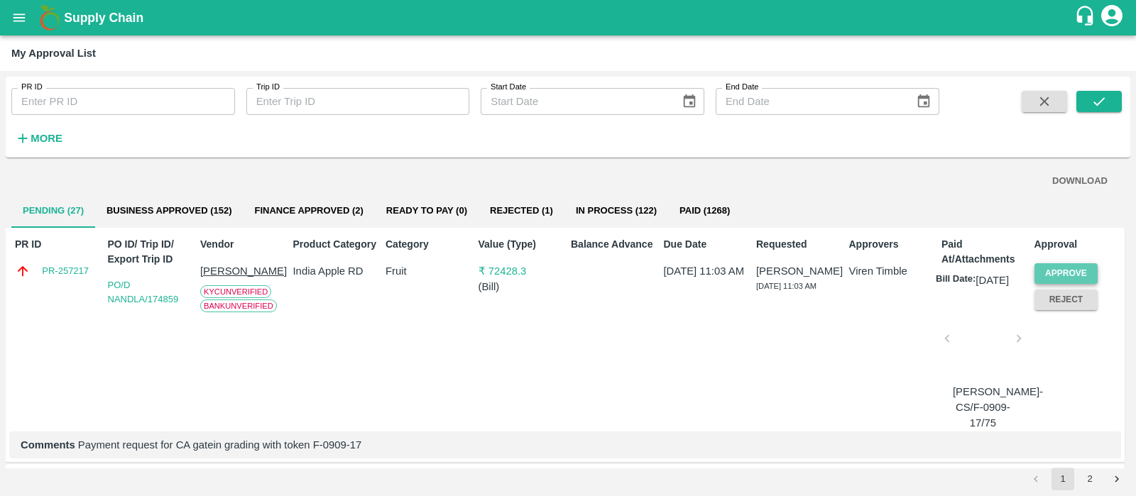
click at [1067, 265] on button "Approve" at bounding box center [1067, 273] width 64 height 21
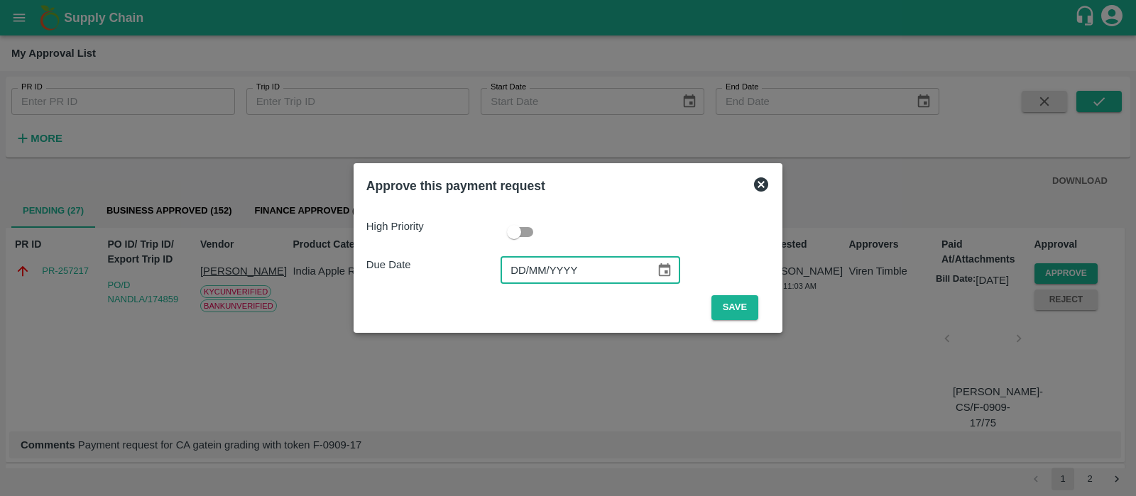
click at [515, 266] on input "DD/MM/YYYY" at bounding box center [573, 270] width 145 height 27
type input "[DATE]"
click at [724, 317] on button "Save" at bounding box center [734, 307] width 47 height 25
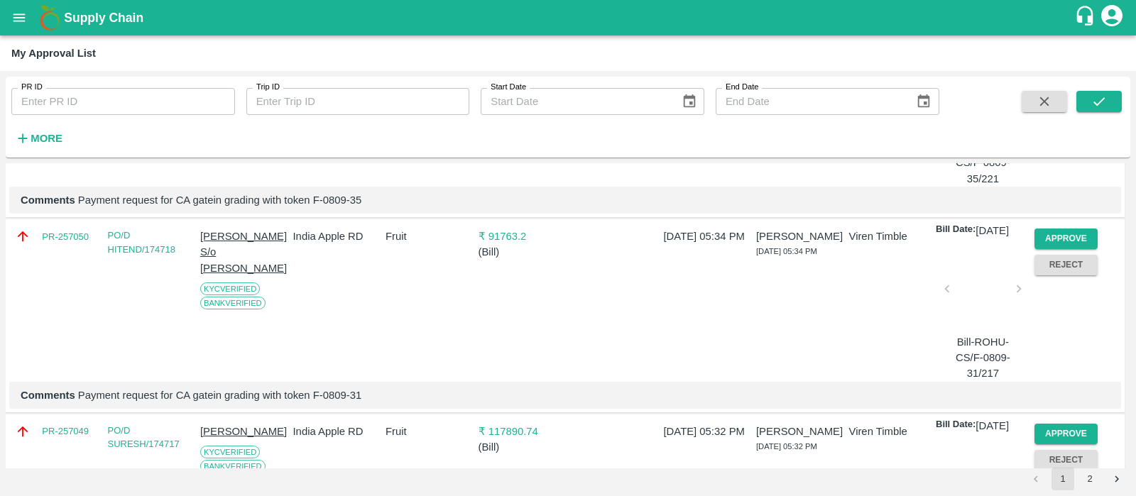
scroll to position [648, 0]
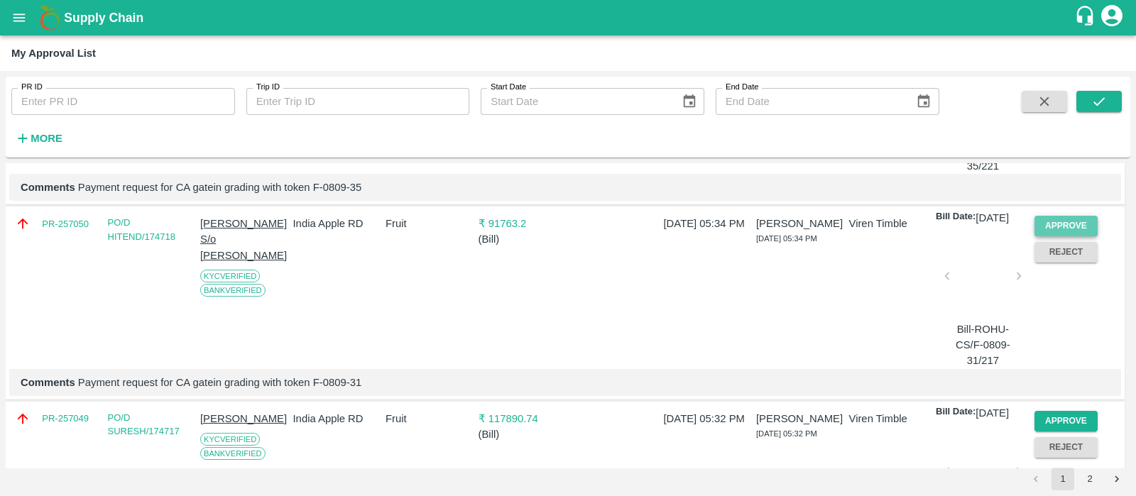
click at [1066, 236] on button "Approve" at bounding box center [1067, 226] width 64 height 21
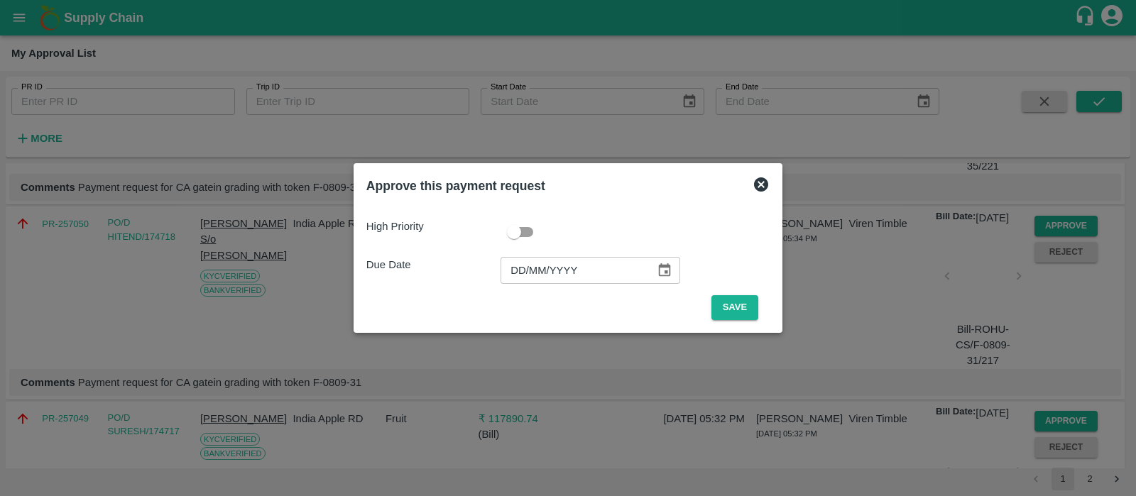
click at [501, 271] on input "DD/MM/YYYY" at bounding box center [573, 270] width 145 height 27
type input "[DATE]"
click at [727, 296] on button "Save" at bounding box center [734, 307] width 47 height 25
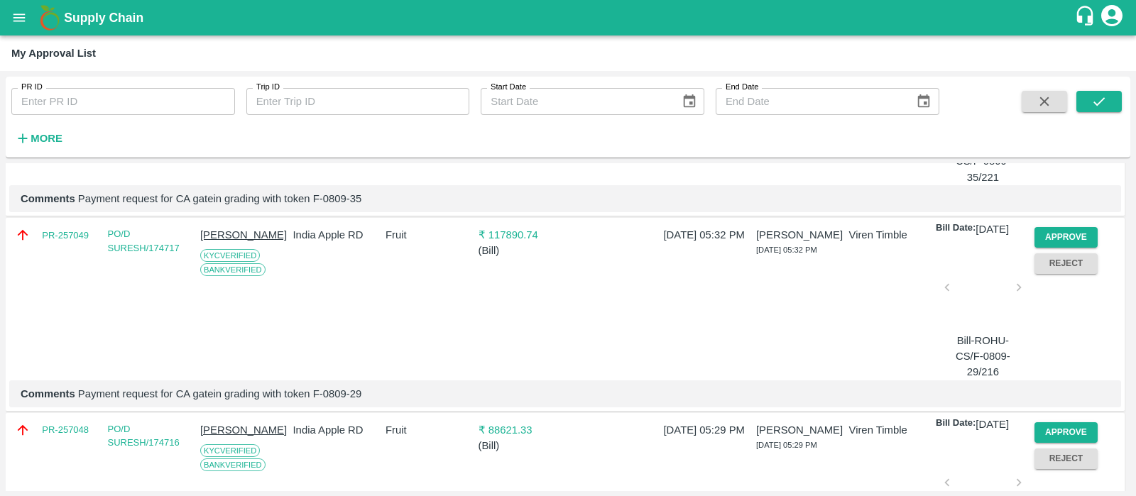
scroll to position [645, 0]
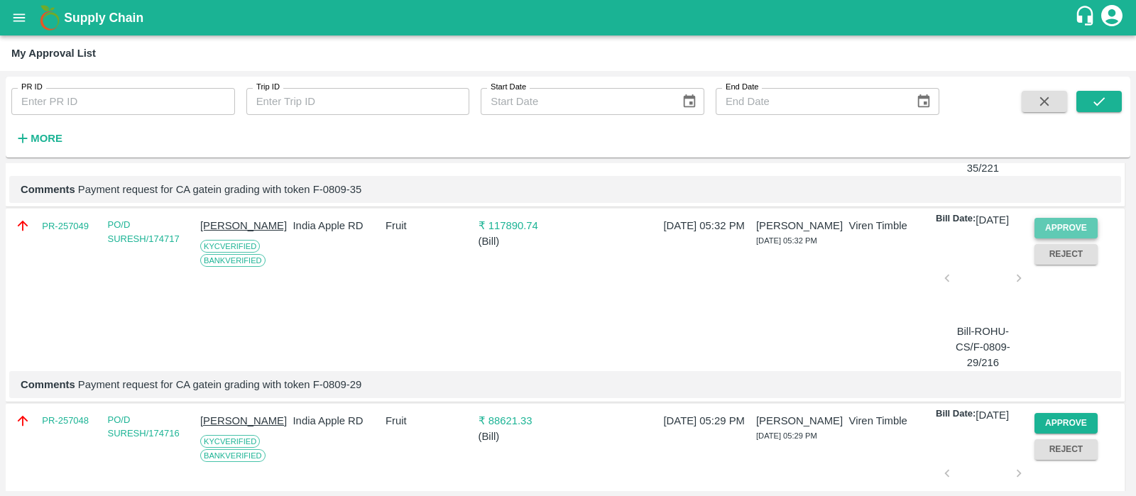
click at [1069, 239] on button "Approve" at bounding box center [1067, 228] width 64 height 21
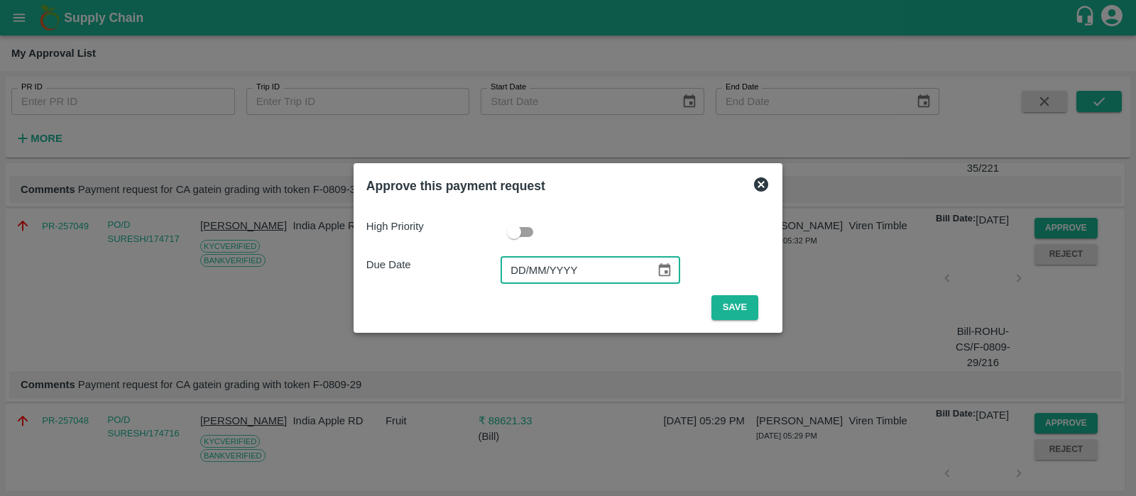
click at [527, 266] on input "DD/MM/YYYY" at bounding box center [573, 270] width 145 height 27
type input "[DATE]"
click at [724, 302] on button "Save" at bounding box center [734, 307] width 47 height 25
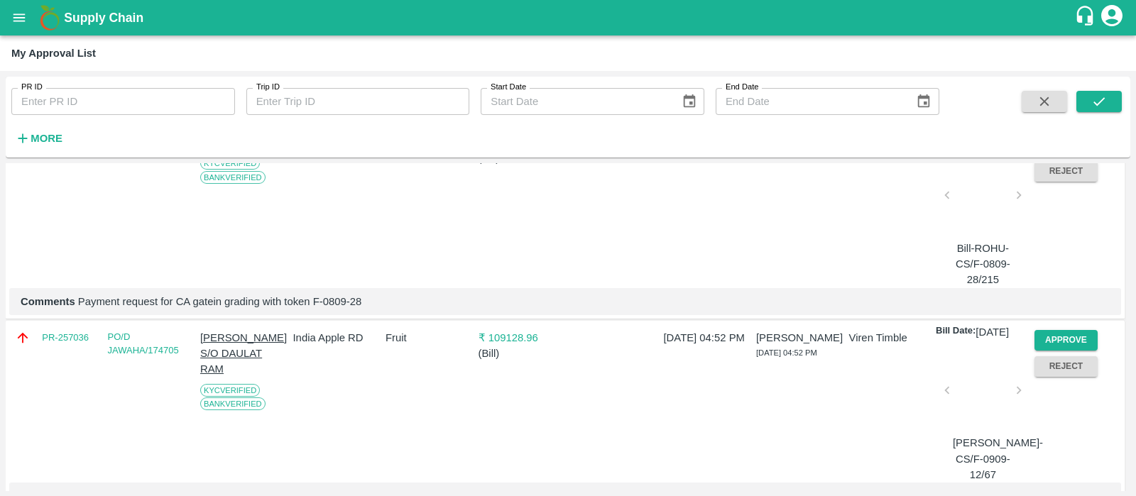
scroll to position [731, 0]
click at [1067, 153] on button "Approve" at bounding box center [1067, 143] width 64 height 21
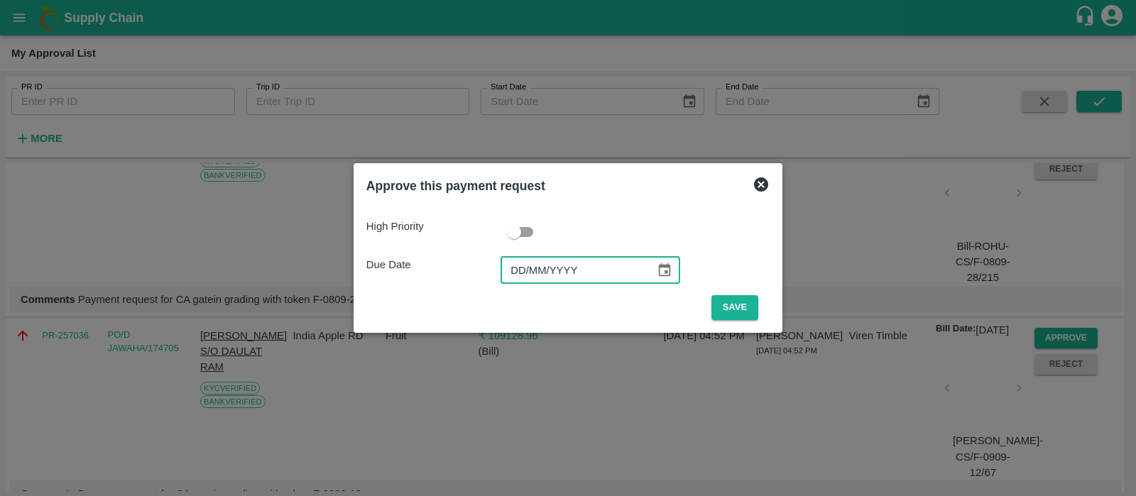
click at [538, 273] on input "DD/MM/YYYY" at bounding box center [573, 270] width 145 height 27
type input "[DATE]"
click at [741, 296] on button "Save" at bounding box center [734, 307] width 47 height 25
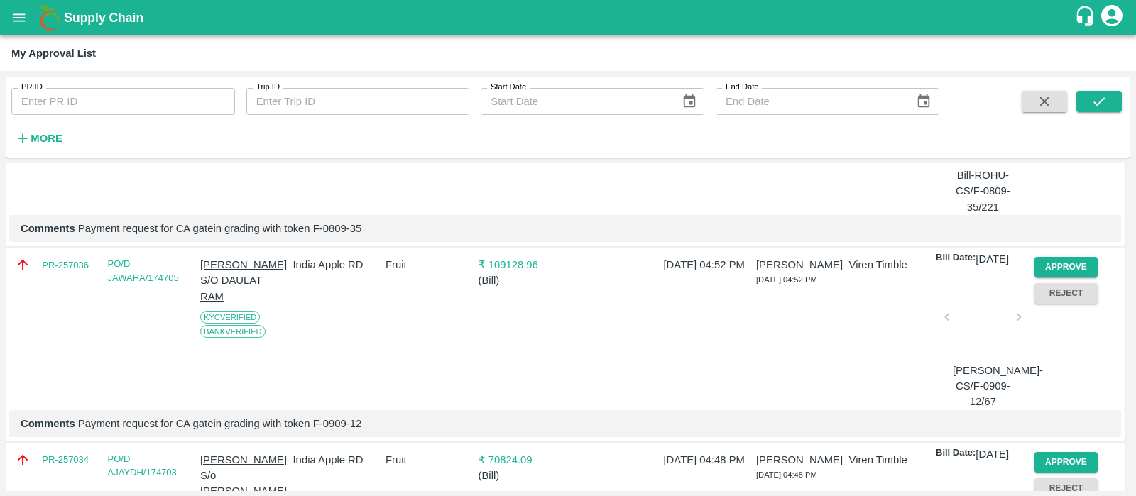
scroll to position [617, 0]
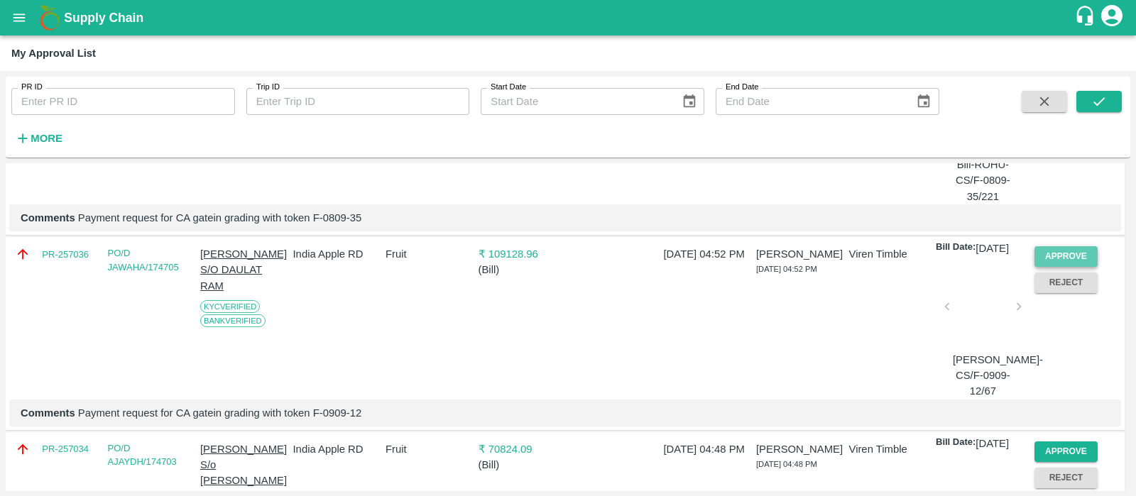
click at [1054, 267] on button "Approve" at bounding box center [1067, 256] width 64 height 21
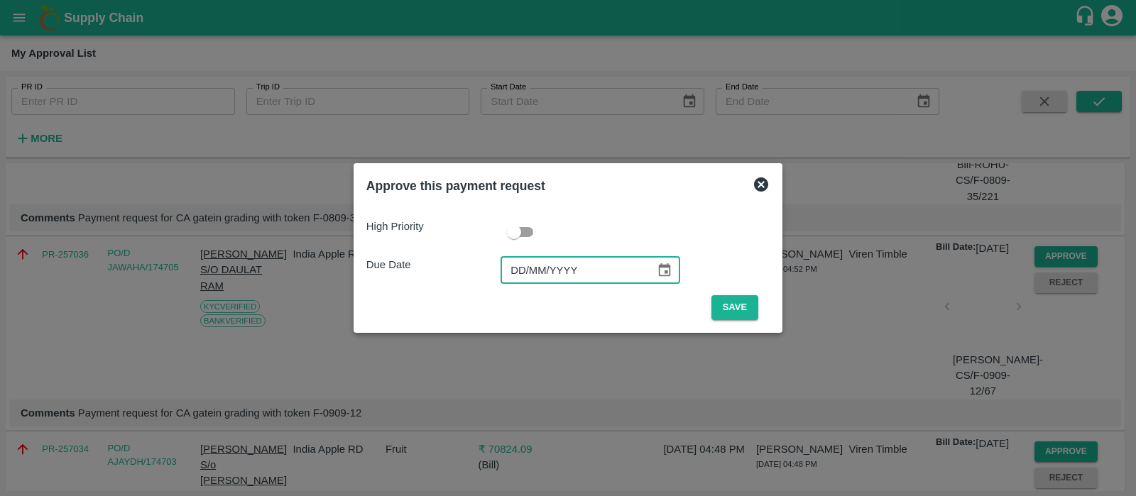
click at [515, 274] on input "DD/MM/YYYY" at bounding box center [573, 270] width 145 height 27
type input "[DATE]"
click at [732, 307] on button "Save" at bounding box center [734, 307] width 47 height 25
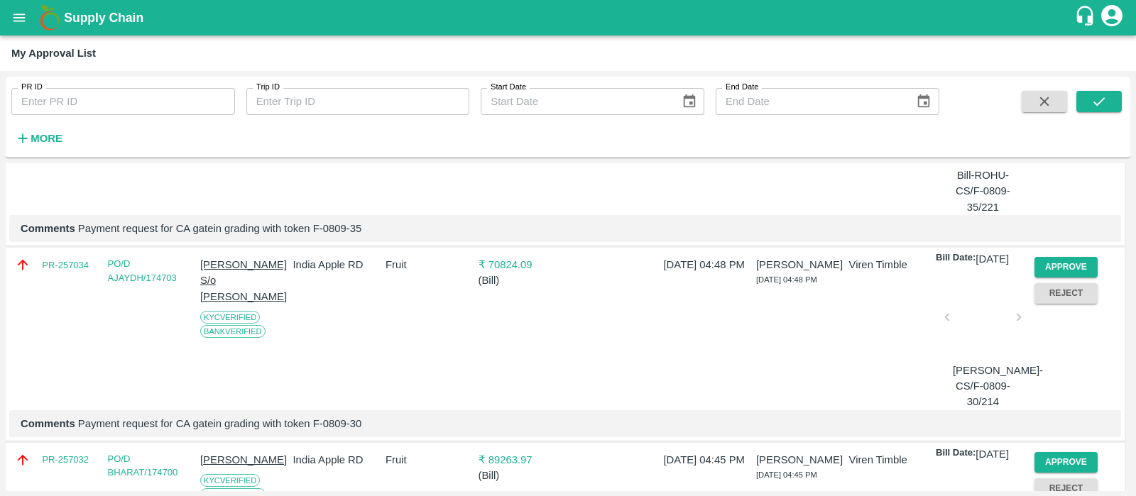
scroll to position [606, 0]
click at [1039, 278] on button "Approve" at bounding box center [1067, 267] width 64 height 21
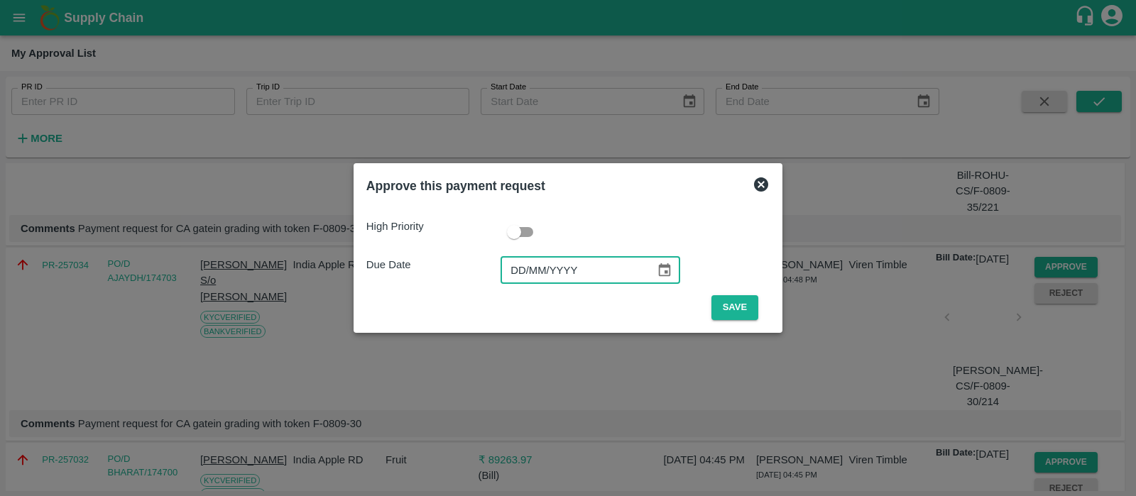
click at [520, 266] on input "DD/MM/YYYY" at bounding box center [573, 270] width 145 height 27
type input "[DATE]"
click at [717, 304] on button "Save" at bounding box center [734, 307] width 47 height 25
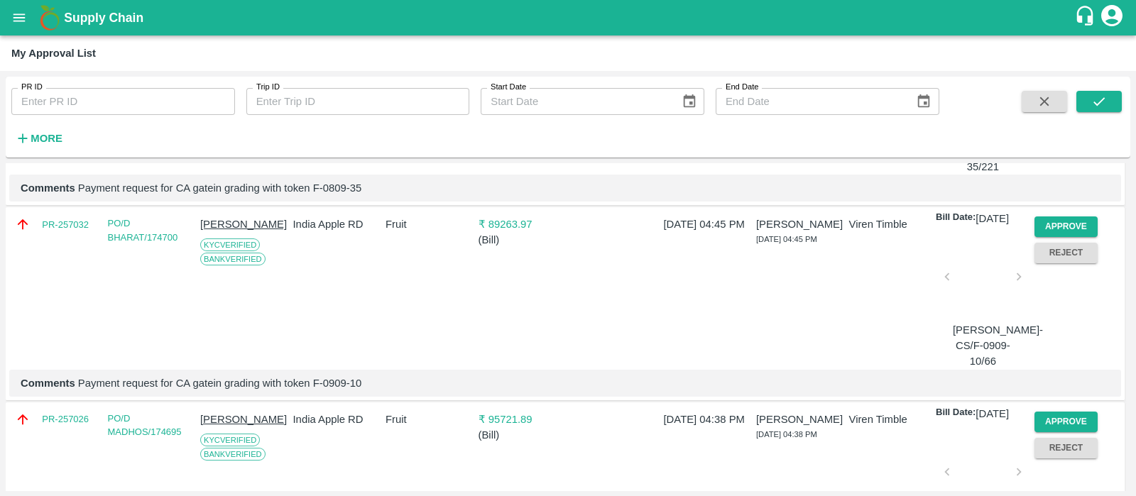
scroll to position [665, 0]
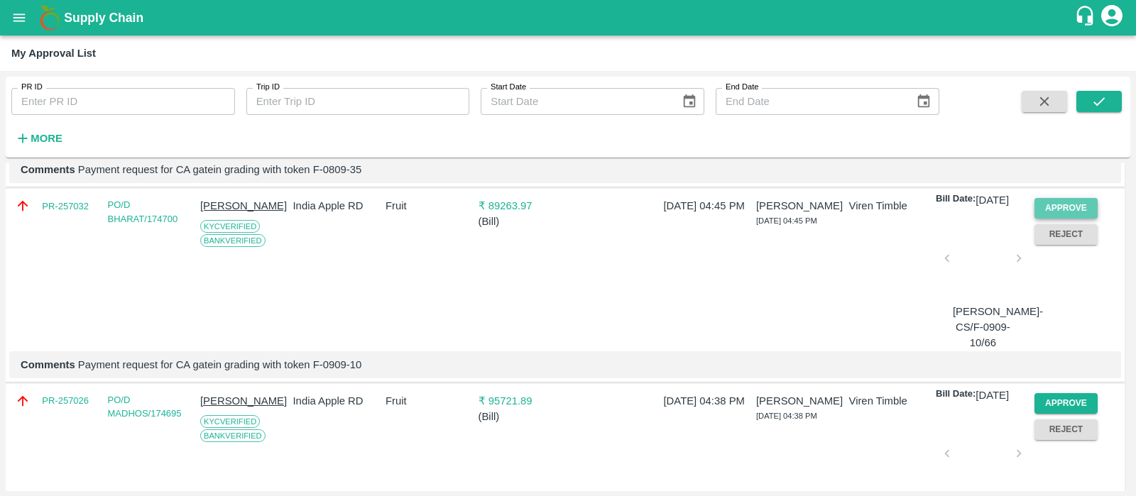
click at [1060, 219] on button "Approve" at bounding box center [1067, 208] width 64 height 21
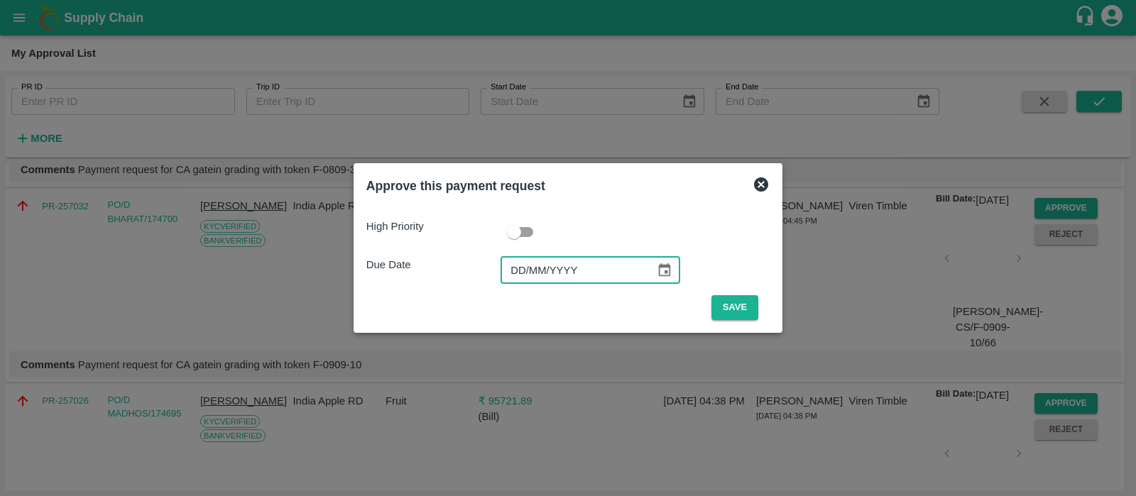
click at [518, 273] on input "DD/MM/YYYY" at bounding box center [573, 270] width 145 height 27
type input "[DATE]"
click at [732, 303] on button "Save" at bounding box center [734, 307] width 47 height 25
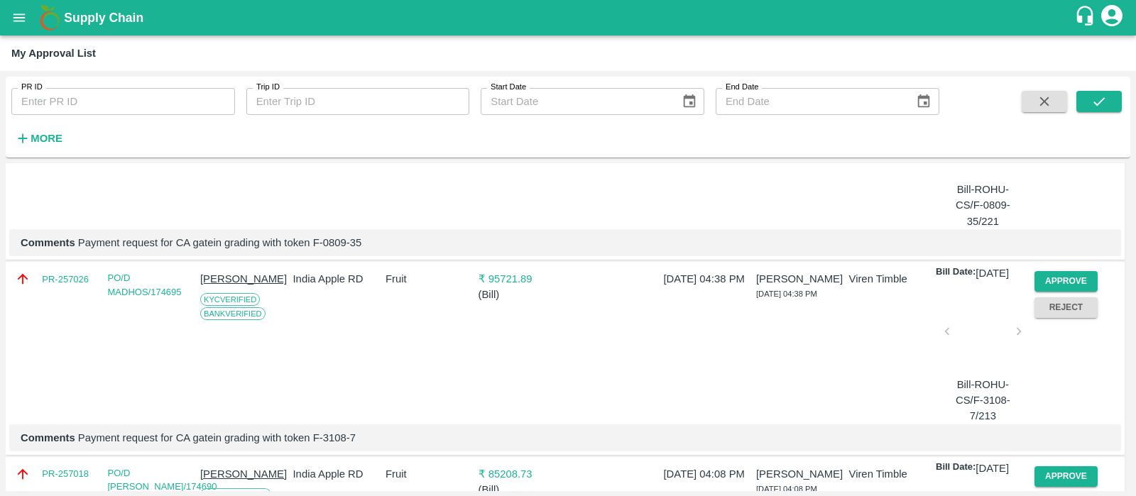
scroll to position [594, 0]
click at [1049, 290] on button "Approve" at bounding box center [1067, 280] width 64 height 21
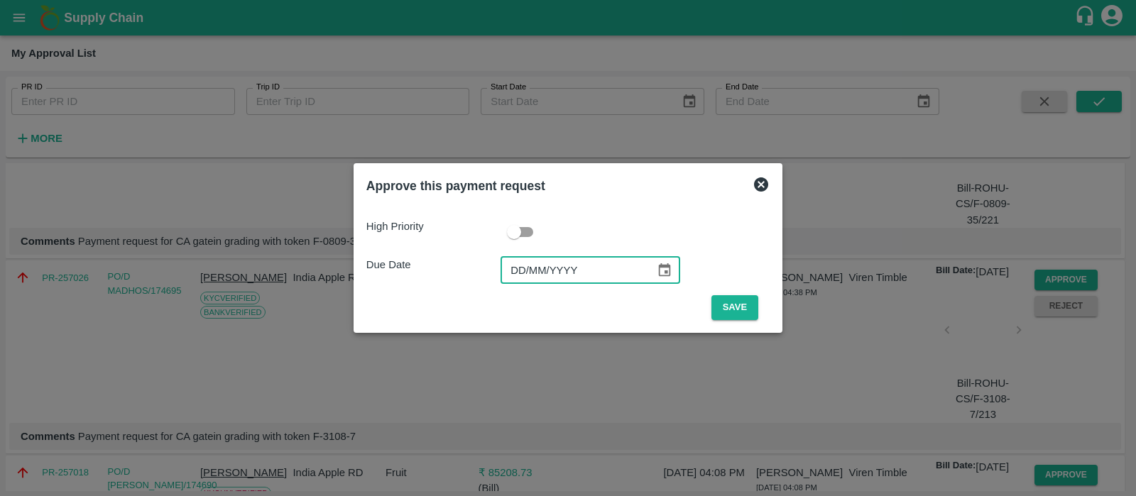
click at [518, 270] on input "DD/MM/YYYY" at bounding box center [573, 270] width 145 height 27
type input "[DATE]"
click at [723, 311] on button "Save" at bounding box center [734, 307] width 47 height 25
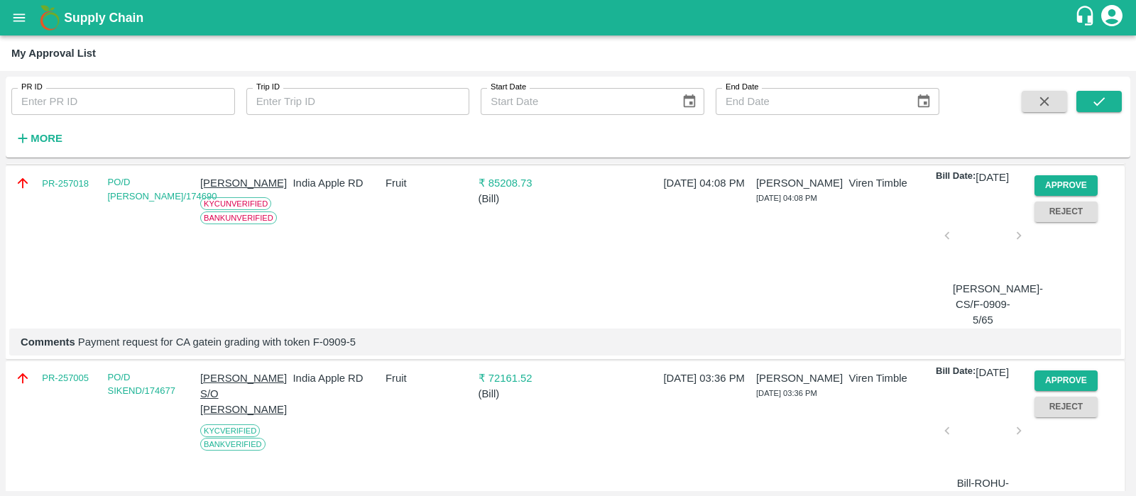
scroll to position [655, 0]
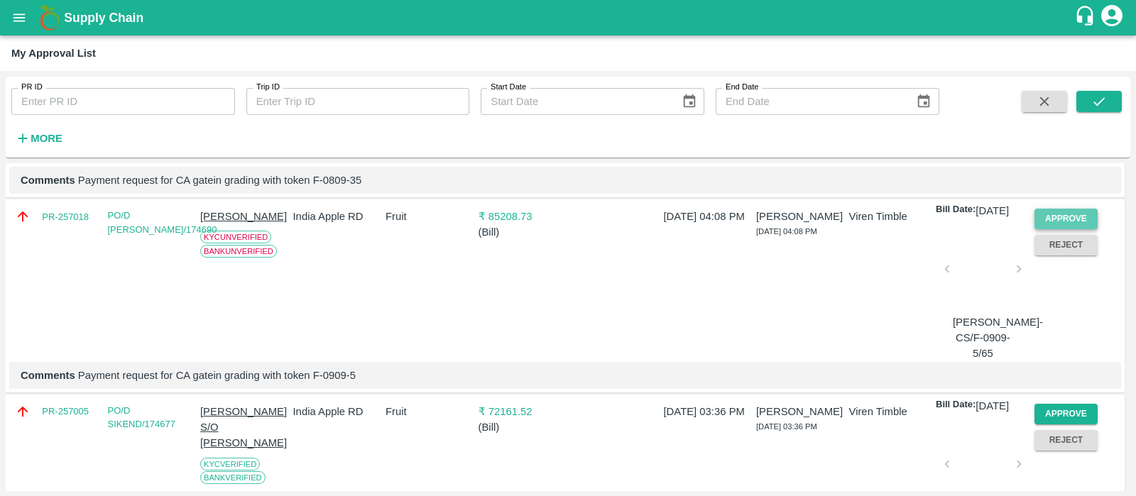
click at [1064, 229] on button "Approve" at bounding box center [1067, 219] width 64 height 21
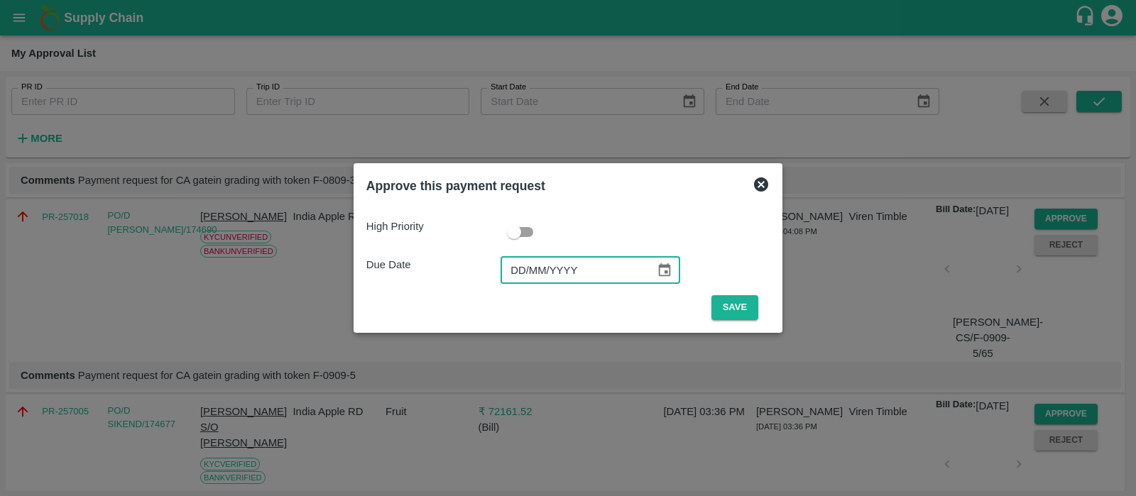
click at [522, 271] on input "DD/MM/YYYY" at bounding box center [573, 270] width 145 height 27
type input "[DATE]"
click at [711, 301] on button "Save" at bounding box center [734, 307] width 47 height 25
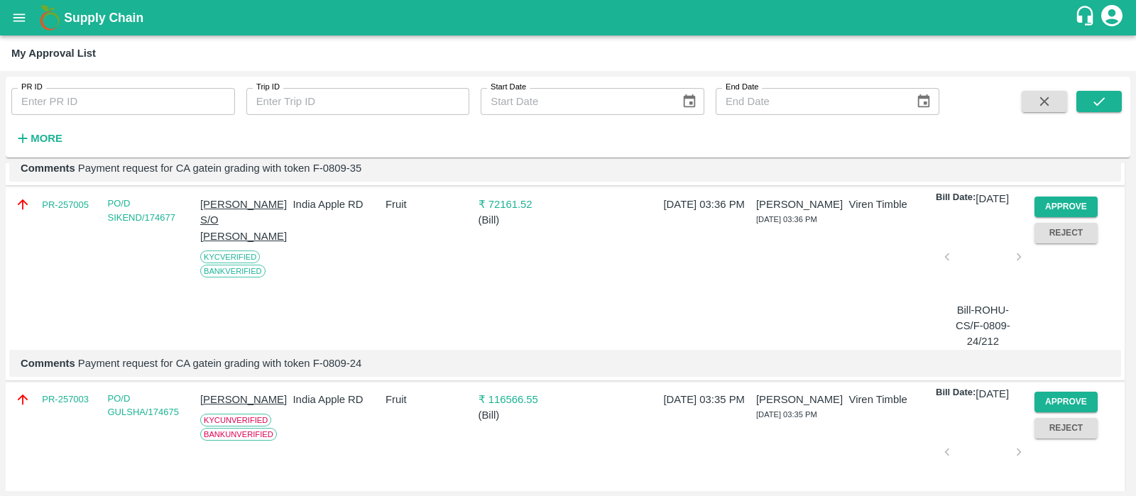
scroll to position [667, 0]
click at [1073, 217] on button "Approve" at bounding box center [1067, 207] width 64 height 21
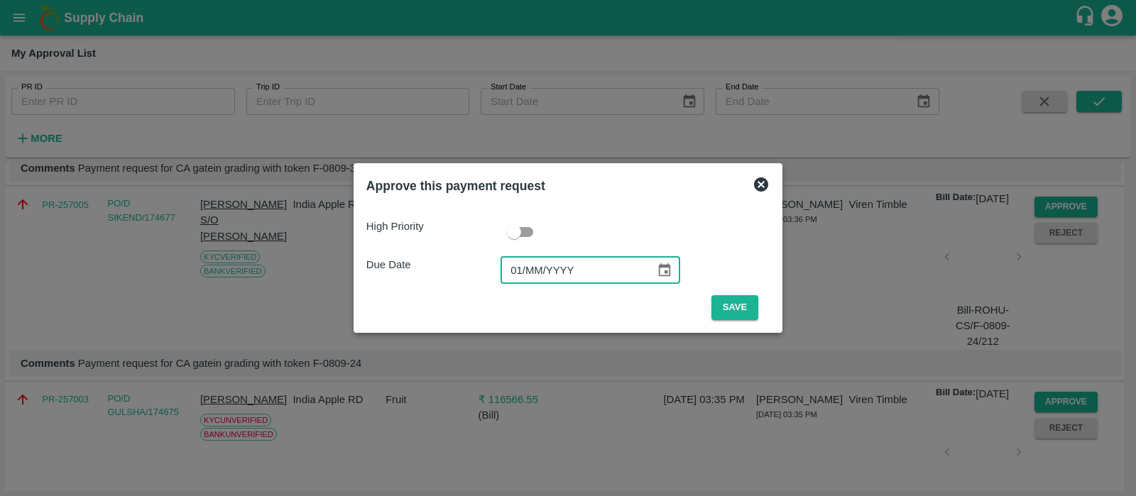
click at [523, 260] on input "01/MM/YYYY" at bounding box center [573, 270] width 145 height 27
type input "[DATE]"
click at [731, 307] on button "Save" at bounding box center [734, 307] width 47 height 25
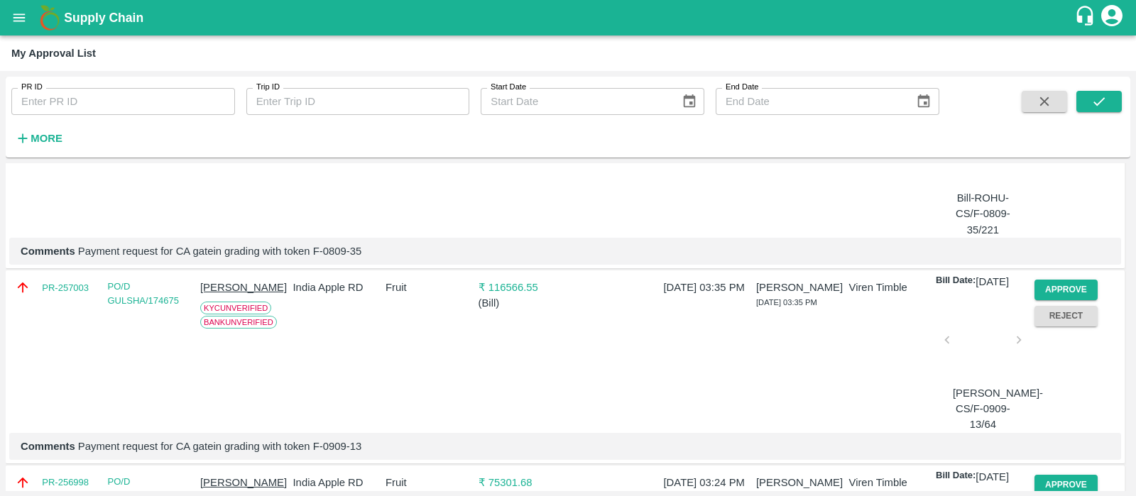
scroll to position [656, 0]
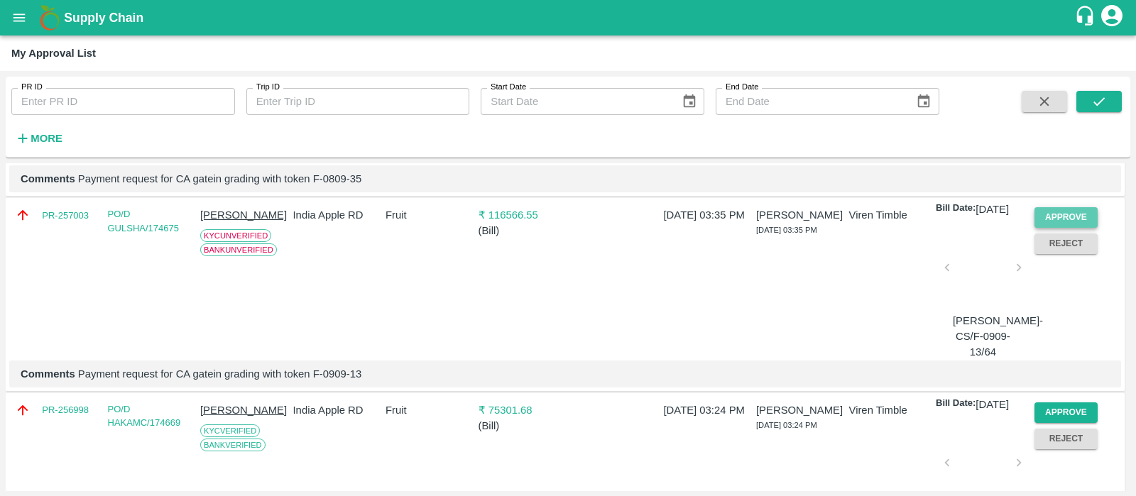
click at [1069, 228] on button "Approve" at bounding box center [1067, 217] width 64 height 21
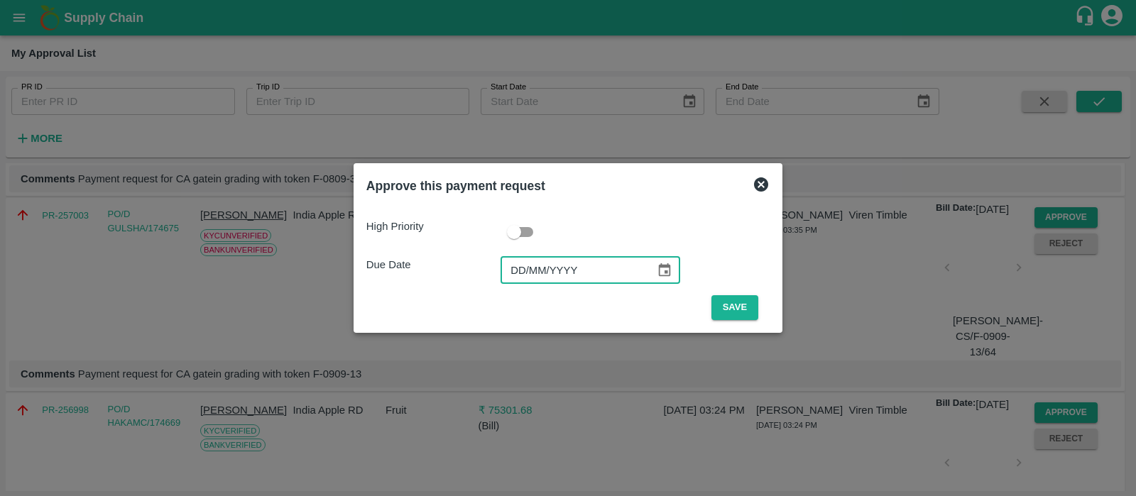
click at [528, 271] on input "DD/MM/YYYY" at bounding box center [573, 270] width 145 height 27
type input "[DATE]"
click at [741, 312] on button "Save" at bounding box center [734, 307] width 47 height 25
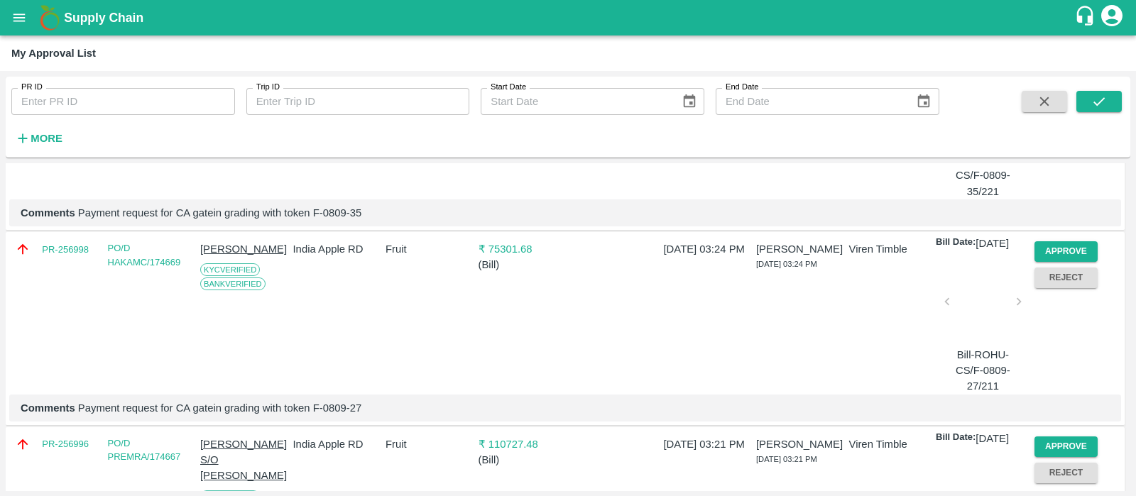
scroll to position [623, 0]
click at [1059, 261] on button "Approve" at bounding box center [1067, 251] width 64 height 21
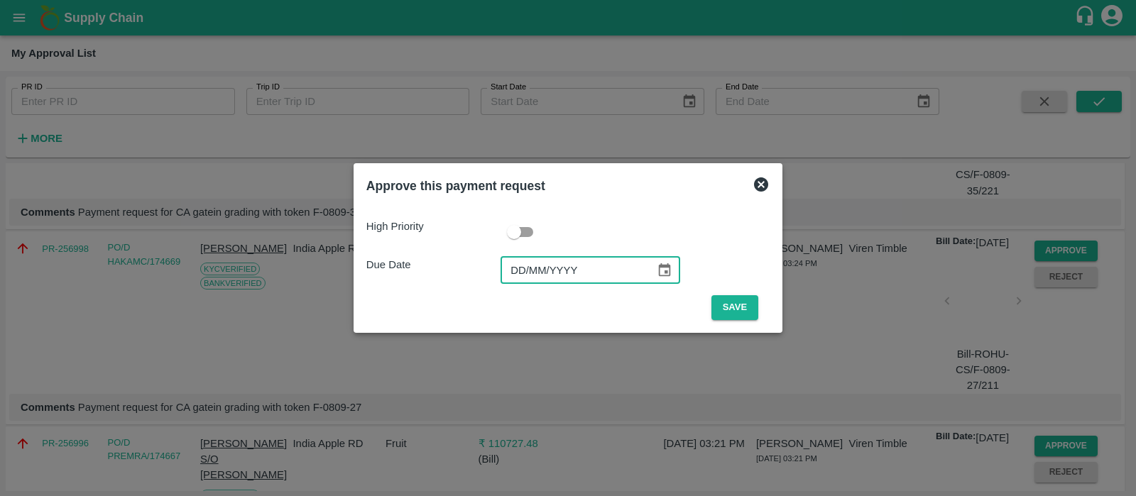
click at [516, 272] on input "DD/MM/YYYY" at bounding box center [573, 270] width 145 height 27
type input "[DATE]"
click at [731, 304] on button "Save" at bounding box center [734, 307] width 47 height 25
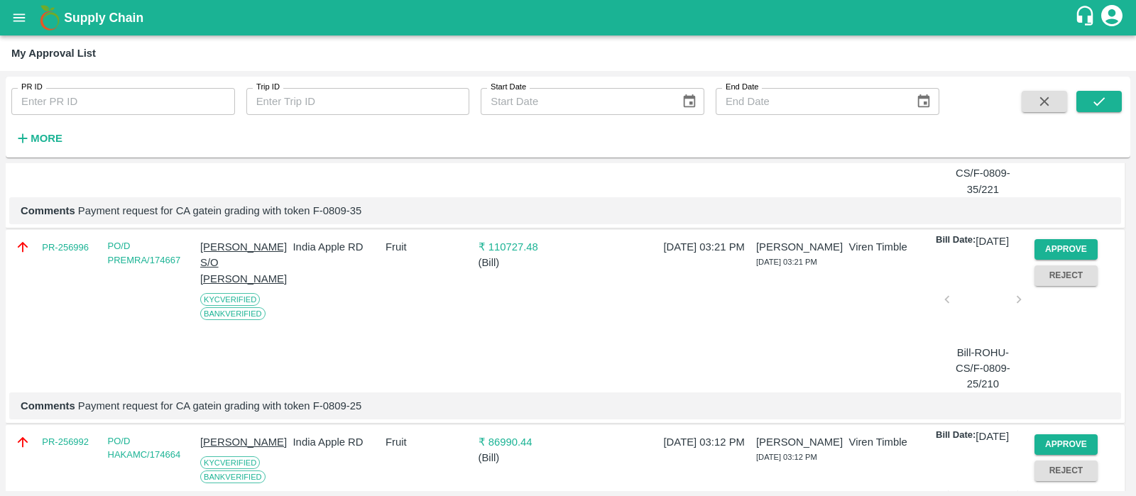
scroll to position [624, 0]
click at [1065, 260] on button "Approve" at bounding box center [1067, 249] width 64 height 21
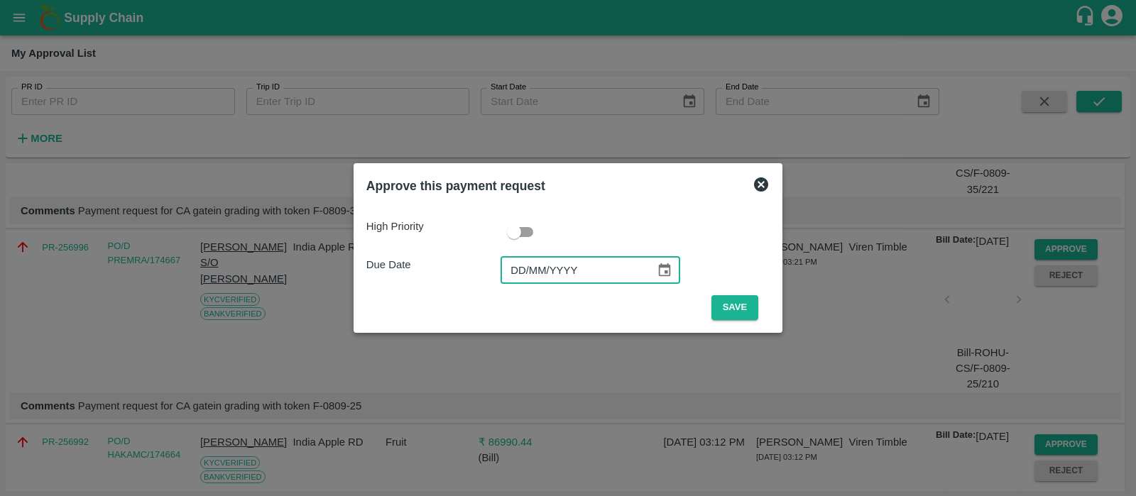
click at [518, 279] on input "DD/MM/YYYY" at bounding box center [573, 270] width 145 height 27
type input "[DATE]"
click at [714, 310] on button "Save" at bounding box center [734, 307] width 47 height 25
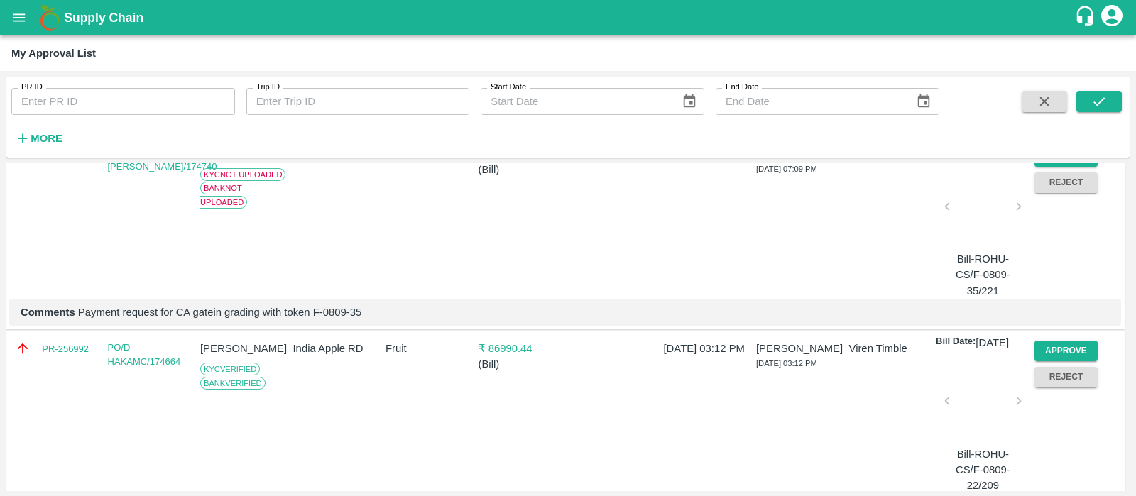
scroll to position [604, 0]
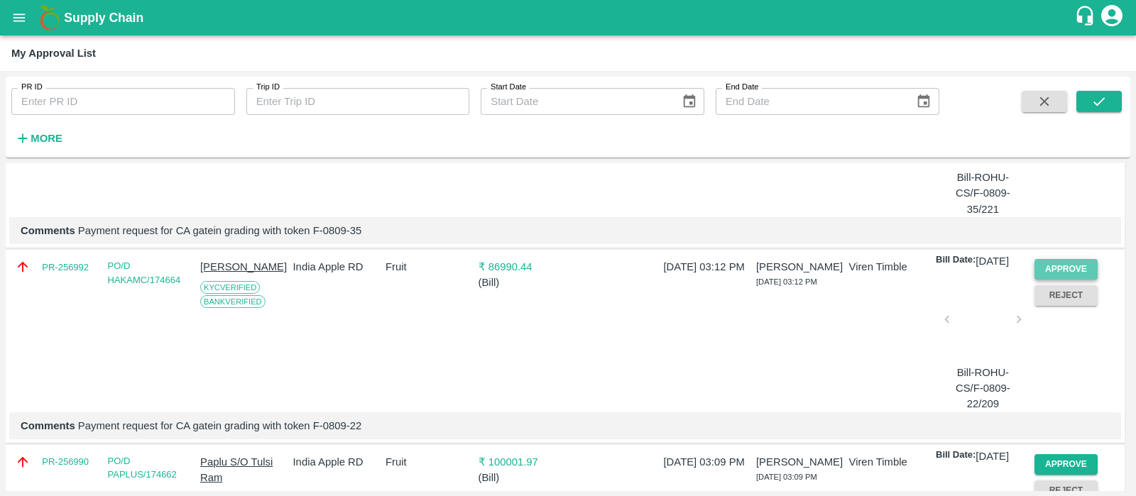
click at [1052, 280] on button "Approve" at bounding box center [1067, 269] width 64 height 21
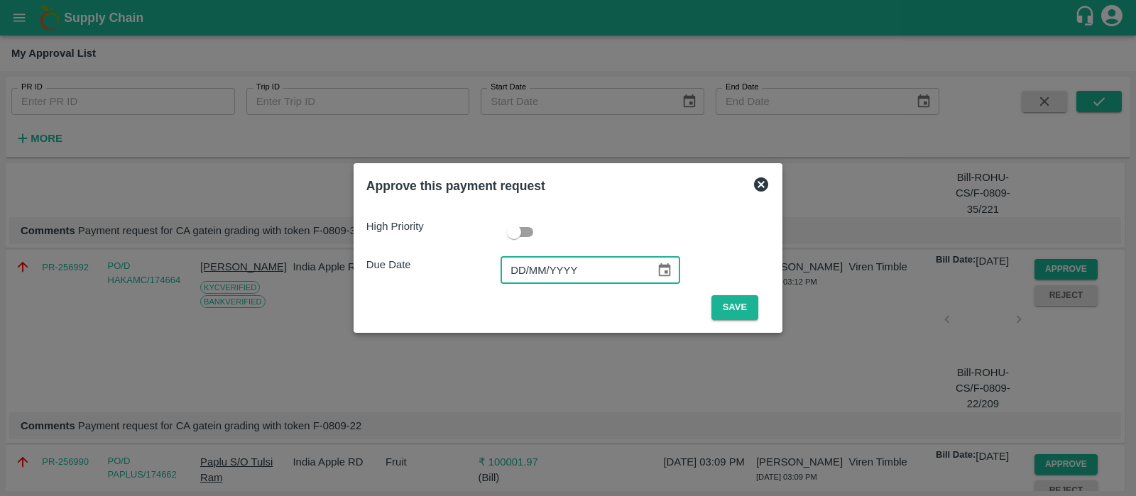
click at [511, 270] on input "DD/MM/YYYY" at bounding box center [573, 270] width 145 height 27
type input "[DATE]"
click at [737, 314] on button "Save" at bounding box center [734, 307] width 47 height 25
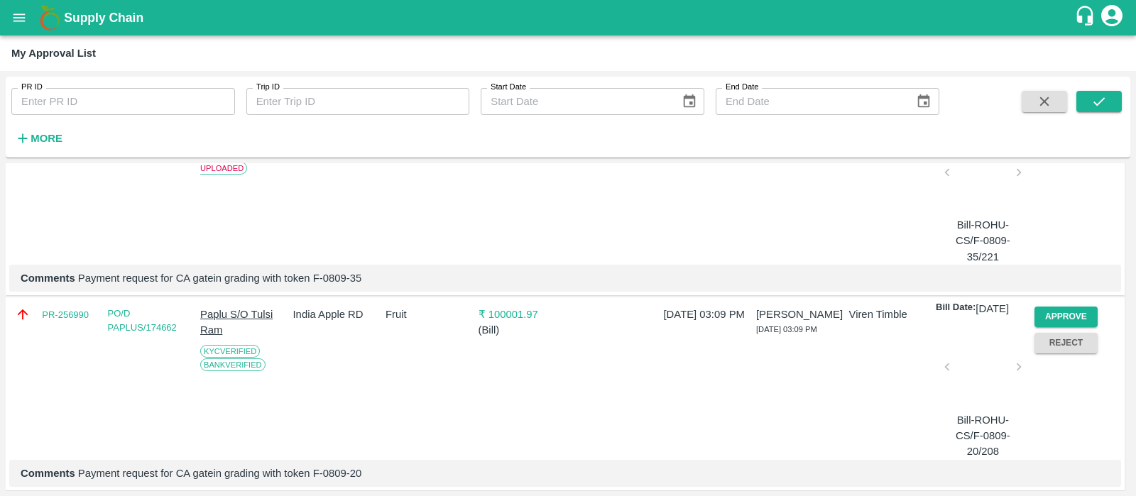
scroll to position [557, 0]
click at [1067, 327] on button "Approve" at bounding box center [1067, 317] width 64 height 21
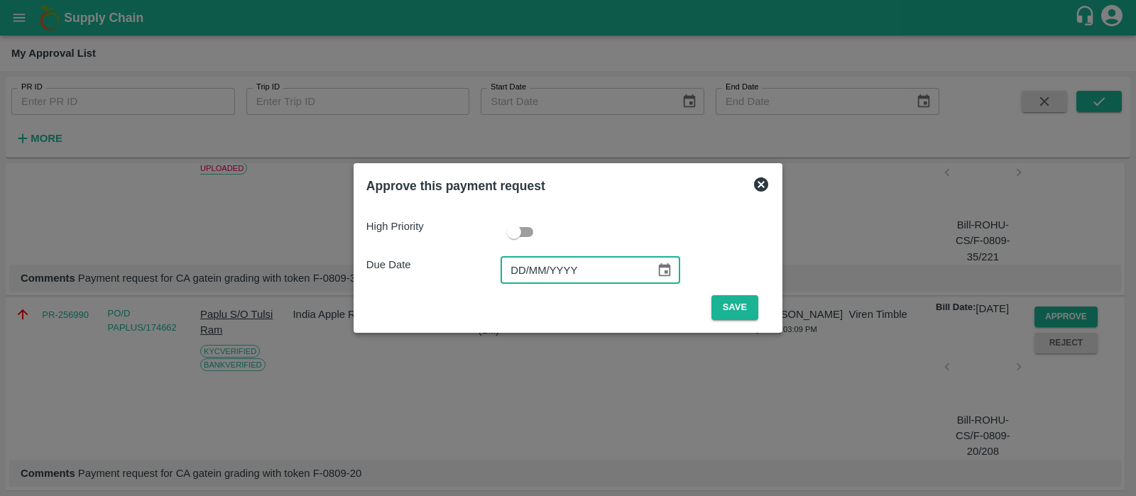
click at [523, 263] on input "DD/MM/YYYY" at bounding box center [573, 270] width 145 height 27
type input "[DATE]"
click at [749, 314] on button "Save" at bounding box center [734, 307] width 47 height 25
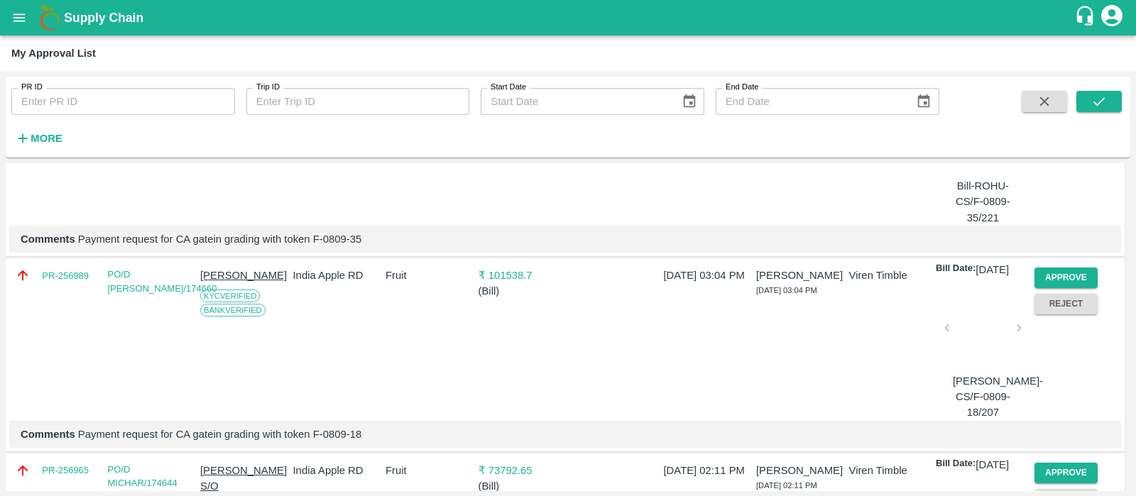
scroll to position [596, 0]
click at [1078, 288] on button "Approve" at bounding box center [1067, 278] width 64 height 21
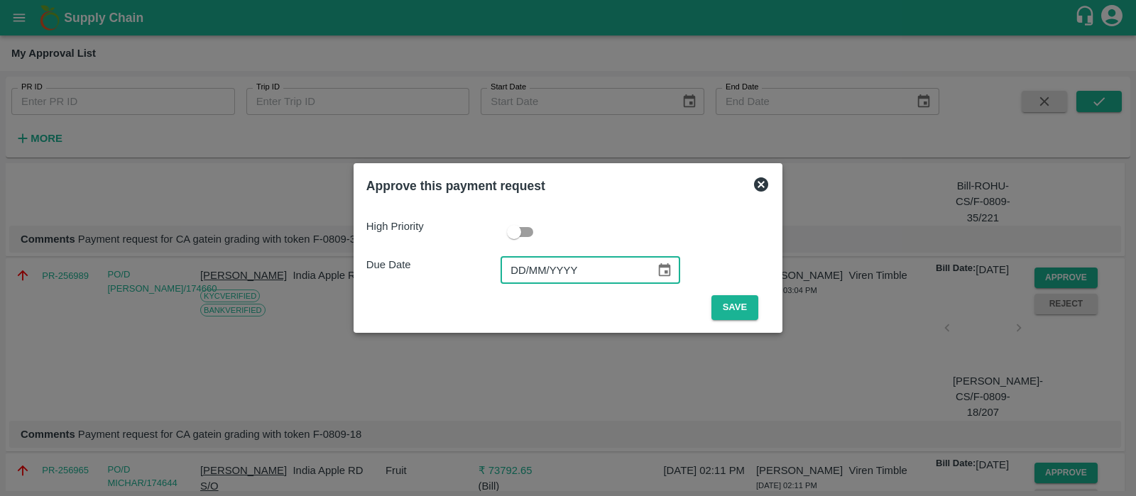
click at [525, 275] on input "DD/MM/YYYY" at bounding box center [573, 270] width 145 height 27
type input "[DATE]"
click at [727, 298] on button "Save" at bounding box center [734, 307] width 47 height 25
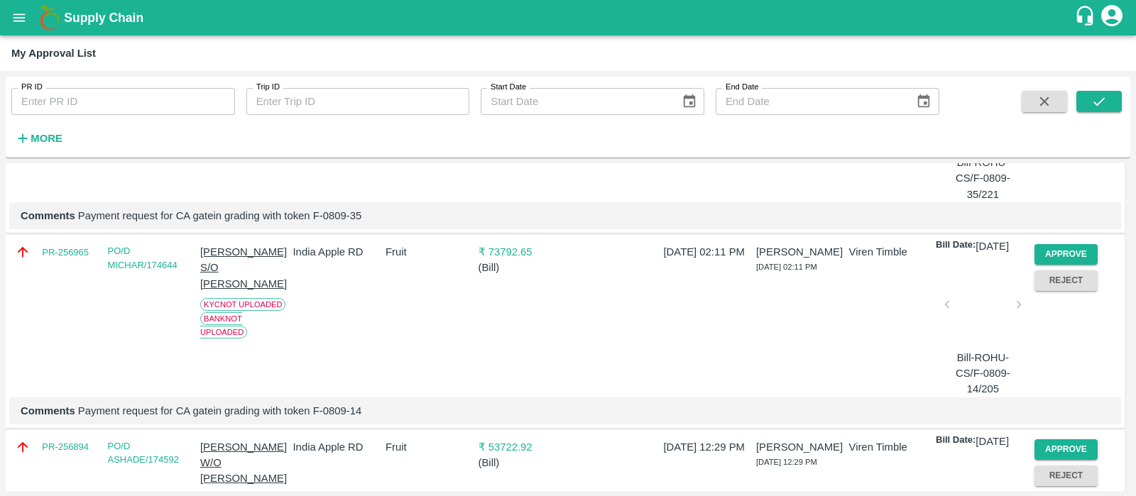
scroll to position [829, 0]
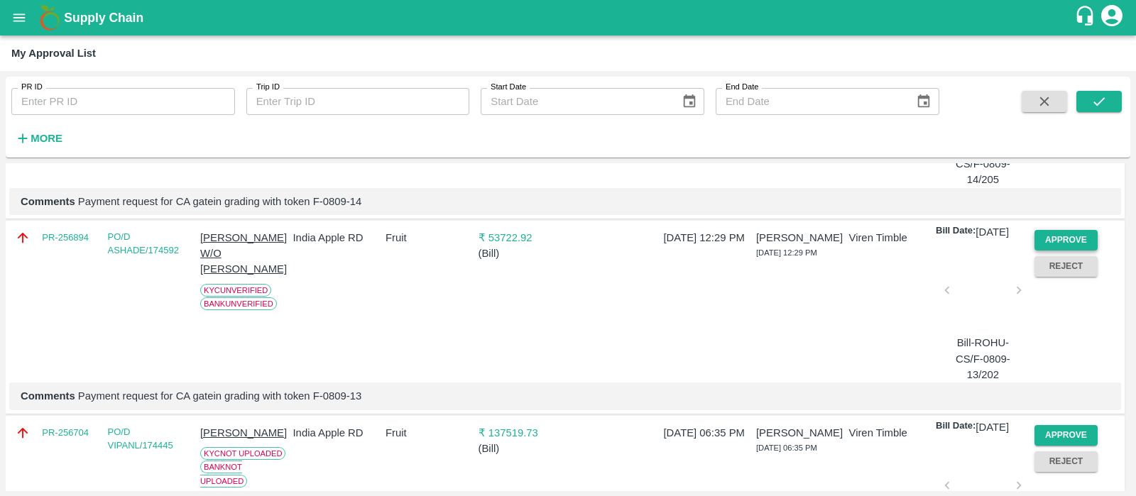
click at [1079, 251] on button "Approve" at bounding box center [1067, 240] width 64 height 21
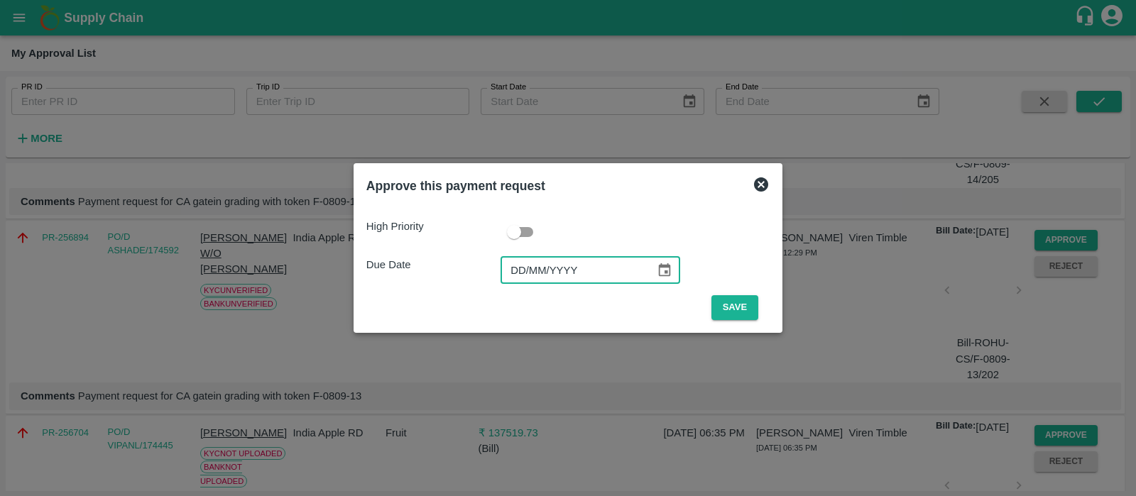
click at [528, 262] on input "DD/MM/YYYY" at bounding box center [573, 270] width 145 height 27
type input "[DATE]"
click at [751, 309] on button "Save" at bounding box center [734, 307] width 47 height 25
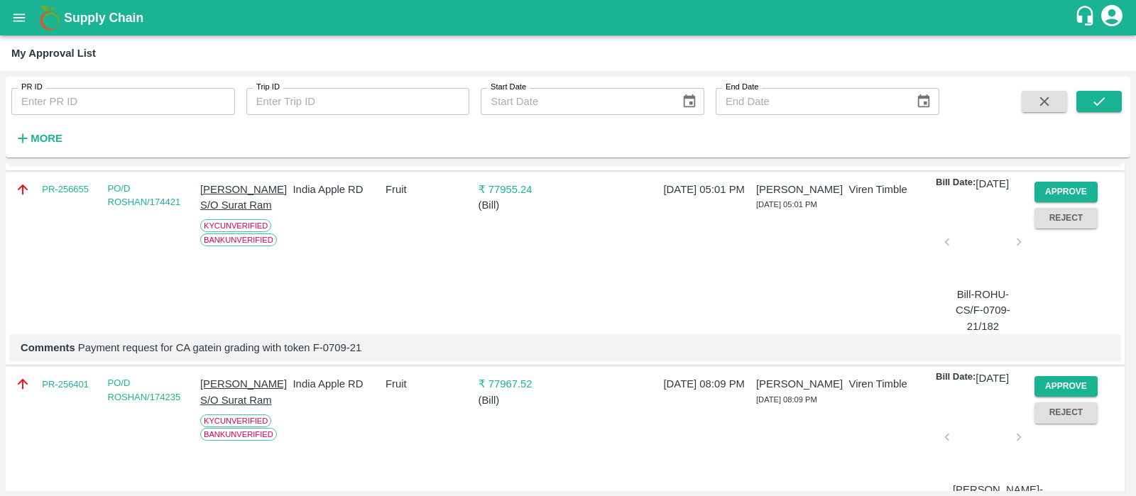
scroll to position [1073, 0]
click at [1081, 202] on button "Approve" at bounding box center [1067, 191] width 64 height 21
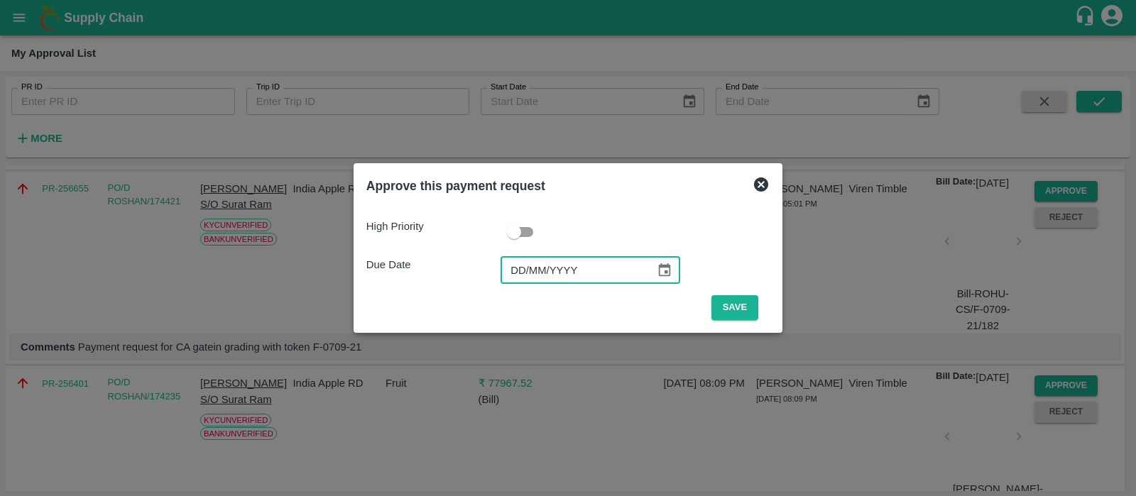
click at [532, 268] on input "DD/MM/YYYY" at bounding box center [573, 270] width 145 height 27
type input "01/MM/YYYY"
click at [754, 188] on icon at bounding box center [761, 185] width 14 height 14
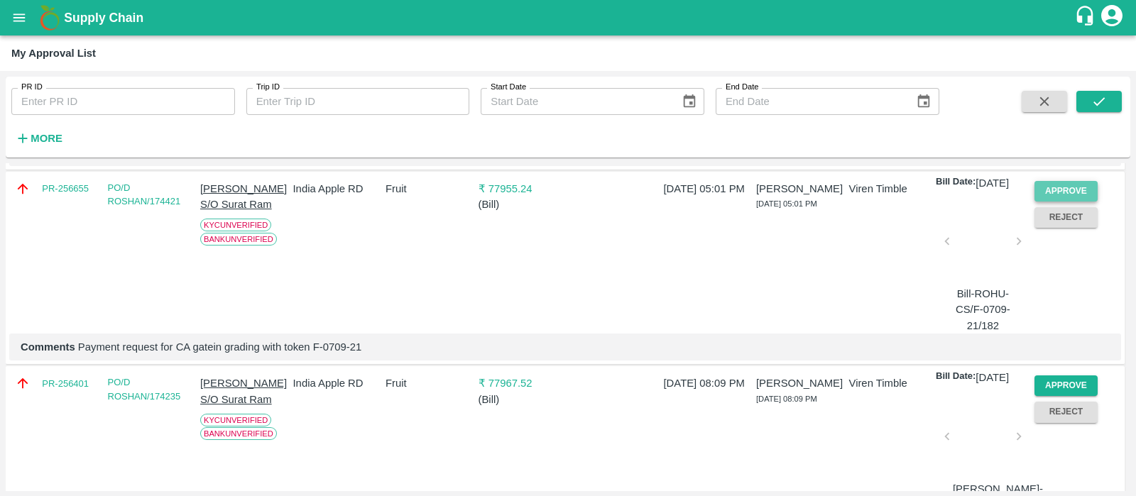
click at [1072, 202] on button "Approve" at bounding box center [1067, 191] width 64 height 21
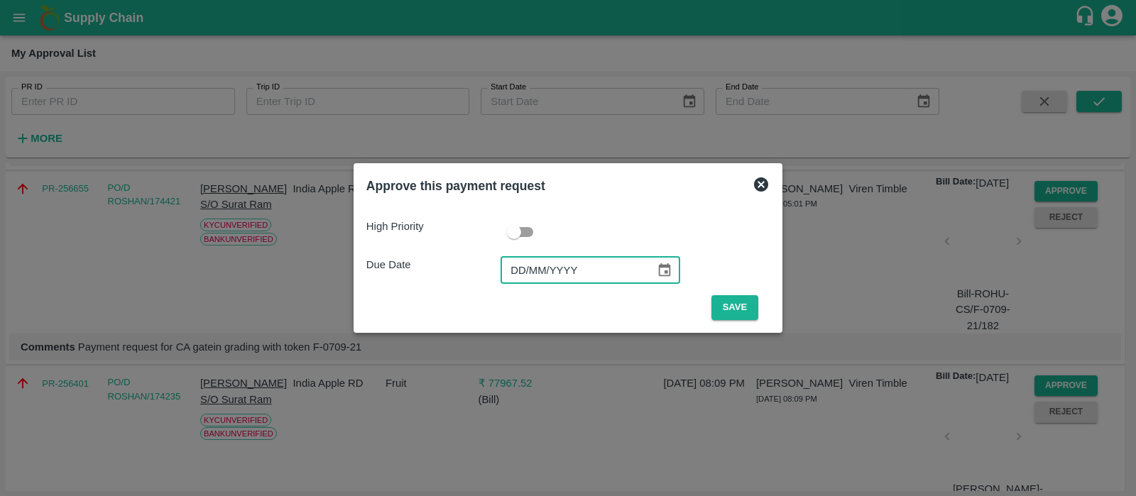
click at [521, 276] on input "DD/MM/YYYY" at bounding box center [573, 270] width 145 height 27
type input "[DATE]"
click at [745, 308] on button "Save" at bounding box center [734, 307] width 47 height 25
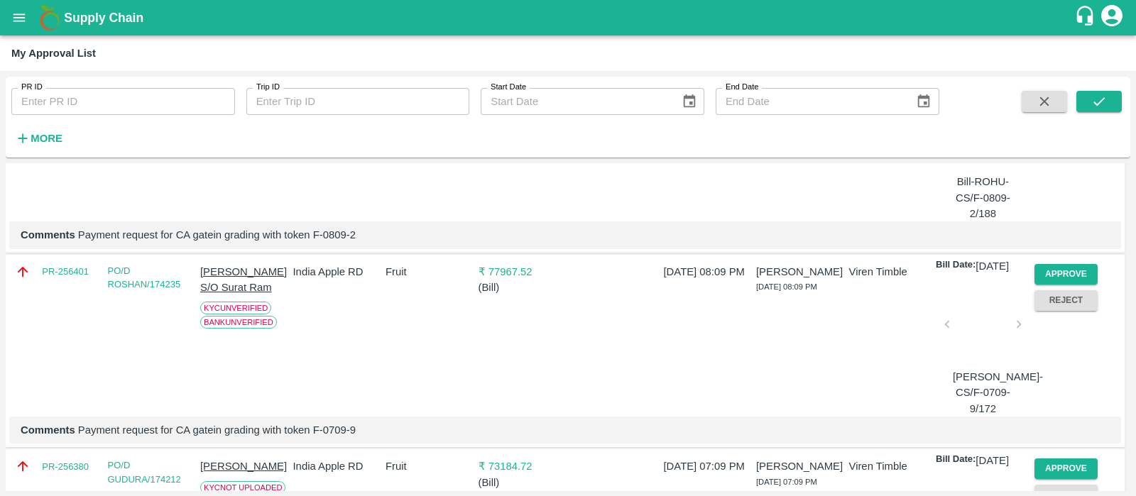
scroll to position [1031, 0]
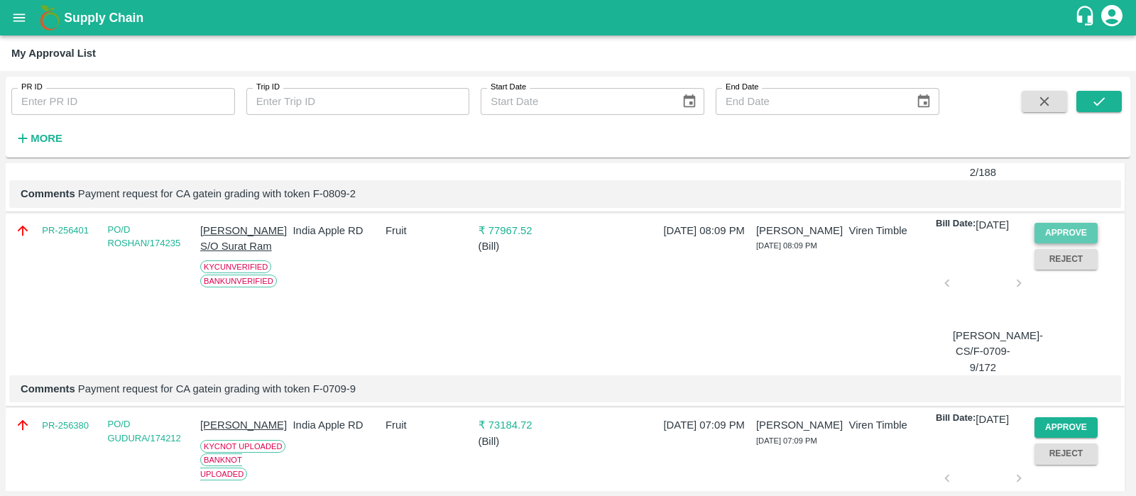
click at [1046, 244] on button "Approve" at bounding box center [1067, 233] width 64 height 21
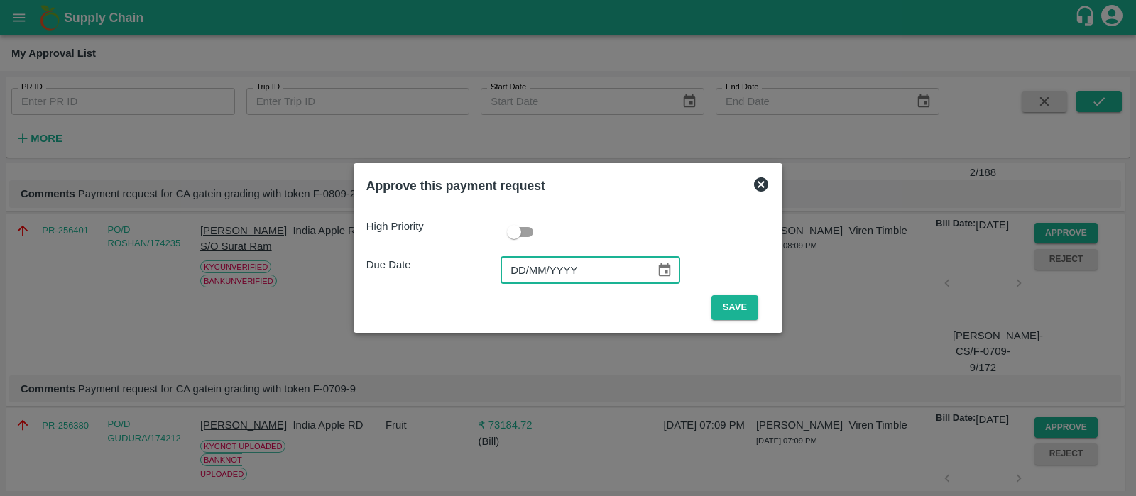
click at [523, 266] on input "DD/MM/YYYY" at bounding box center [573, 270] width 145 height 27
type input "[DATE]"
click at [724, 306] on button "Save" at bounding box center [734, 307] width 47 height 25
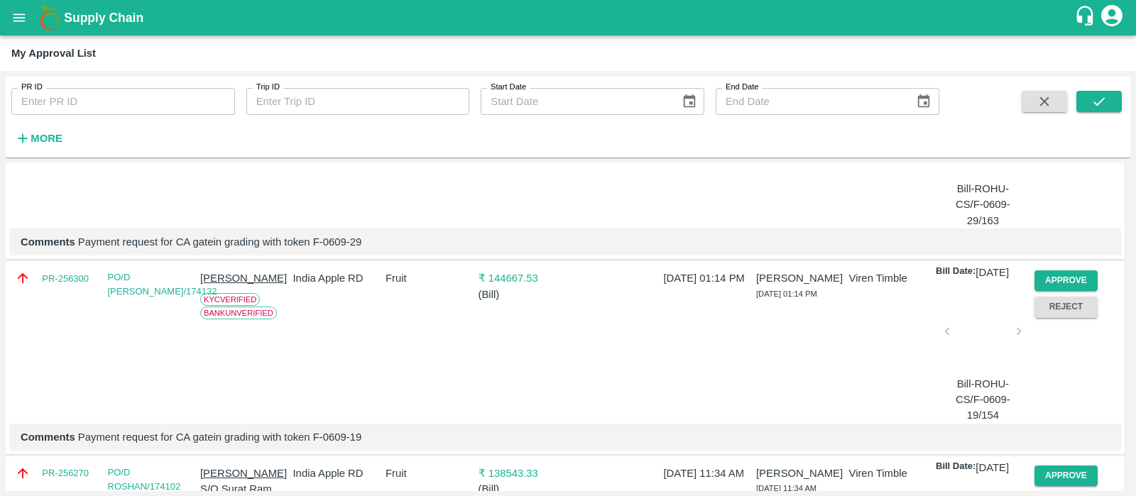
scroll to position [1178, 0]
click at [1050, 291] on button "Approve" at bounding box center [1067, 281] width 64 height 21
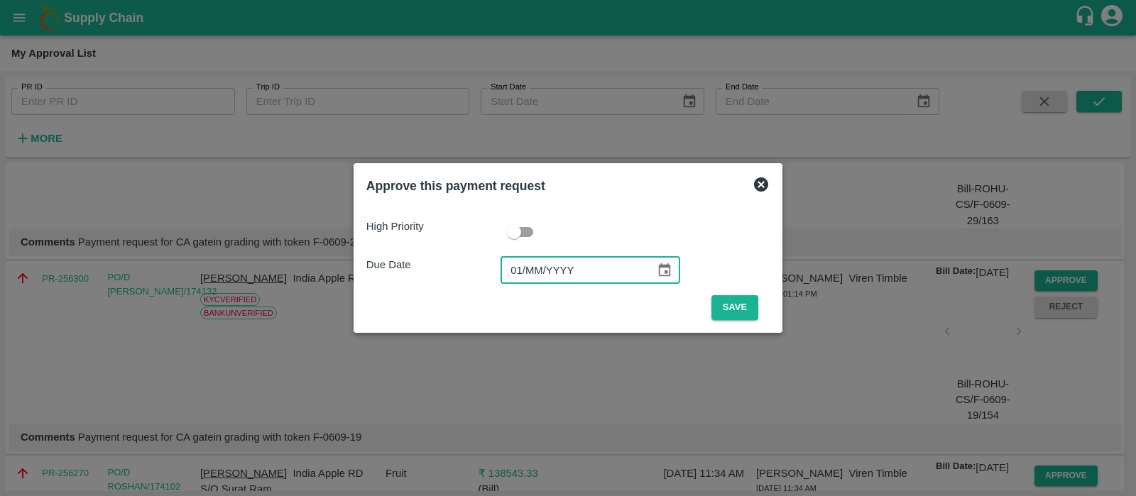
click at [528, 268] on input "01/MM/YYYY" at bounding box center [573, 270] width 145 height 27
type input "[DATE]"
click at [723, 299] on button "Save" at bounding box center [734, 307] width 47 height 25
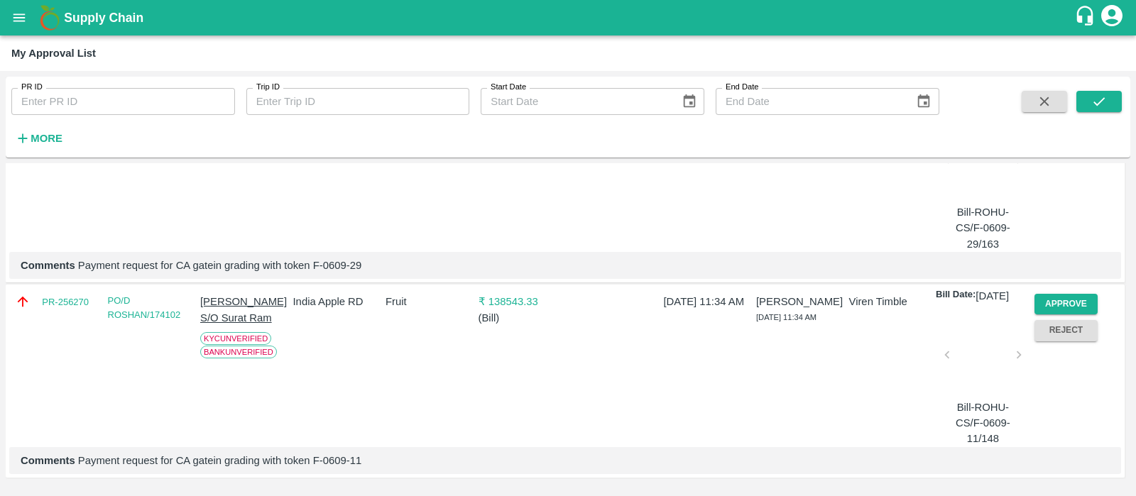
scroll to position [1245, 0]
click at [1060, 294] on button "Approve" at bounding box center [1067, 304] width 64 height 21
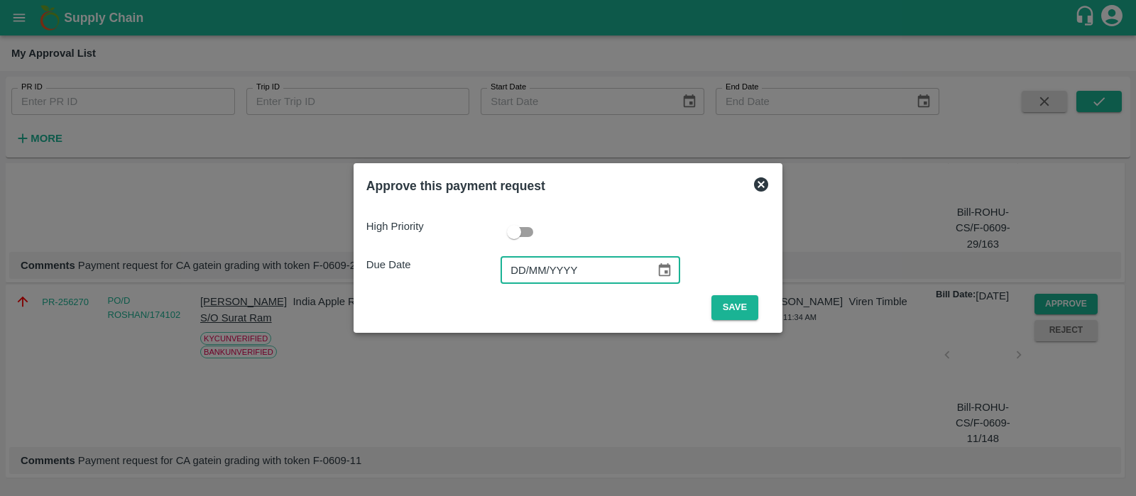
click at [524, 271] on input "DD/MM/YYYY" at bounding box center [573, 270] width 145 height 27
type input "[DATE]"
click at [721, 312] on button "Save" at bounding box center [734, 307] width 47 height 25
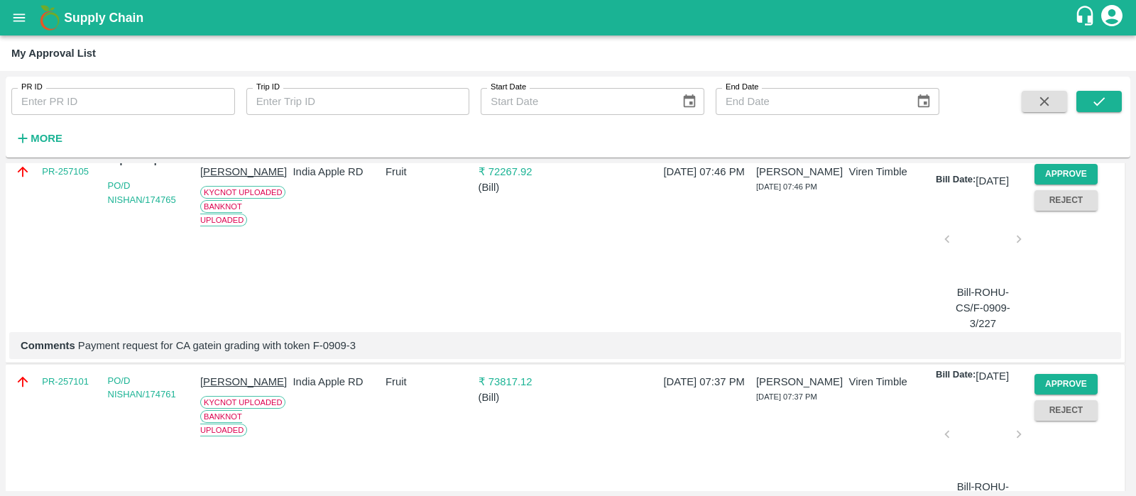
scroll to position [0, 0]
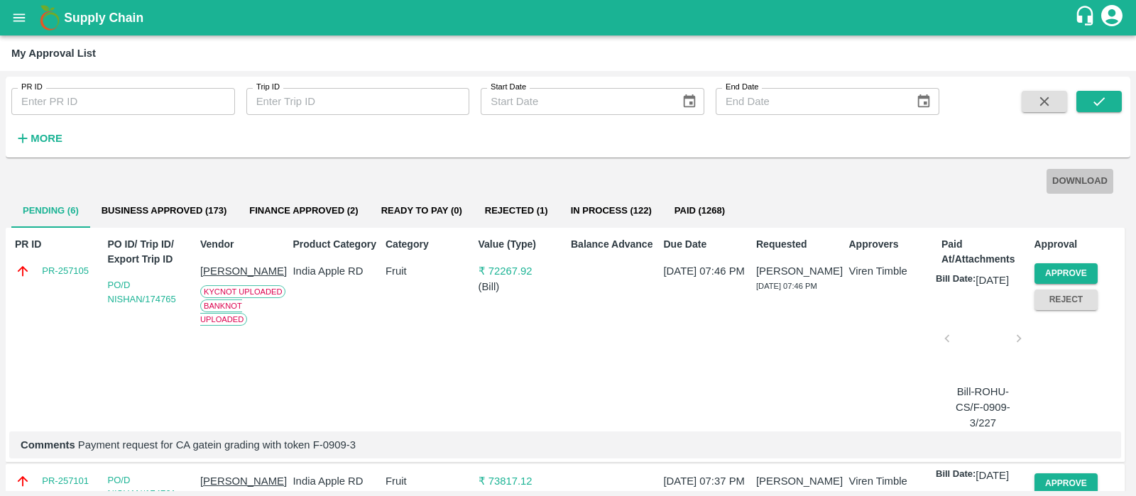
click at [1095, 185] on button "DOWNLOAD" at bounding box center [1080, 181] width 67 height 25
click at [14, 16] on icon "open drawer" at bounding box center [19, 18] width 16 height 16
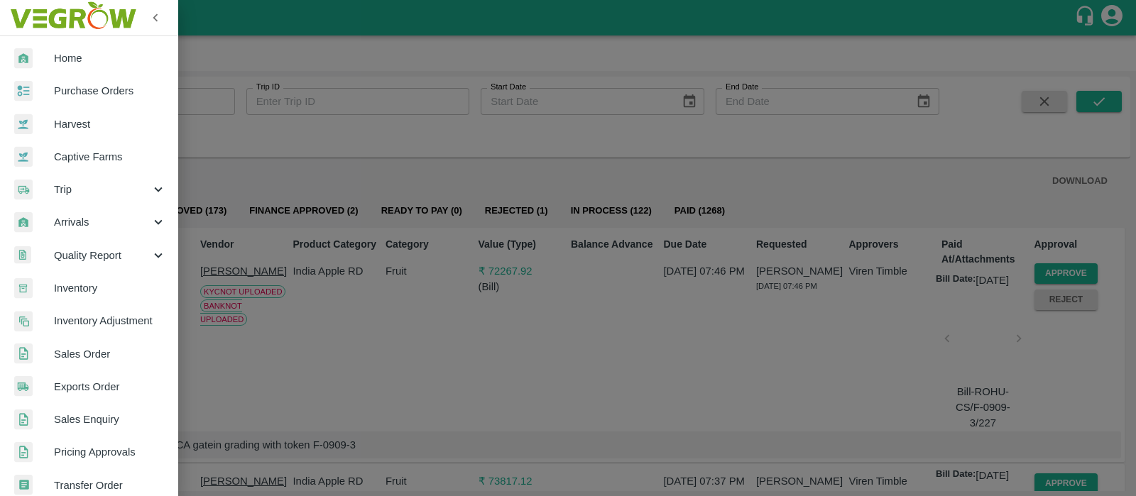
scroll to position [312, 0]
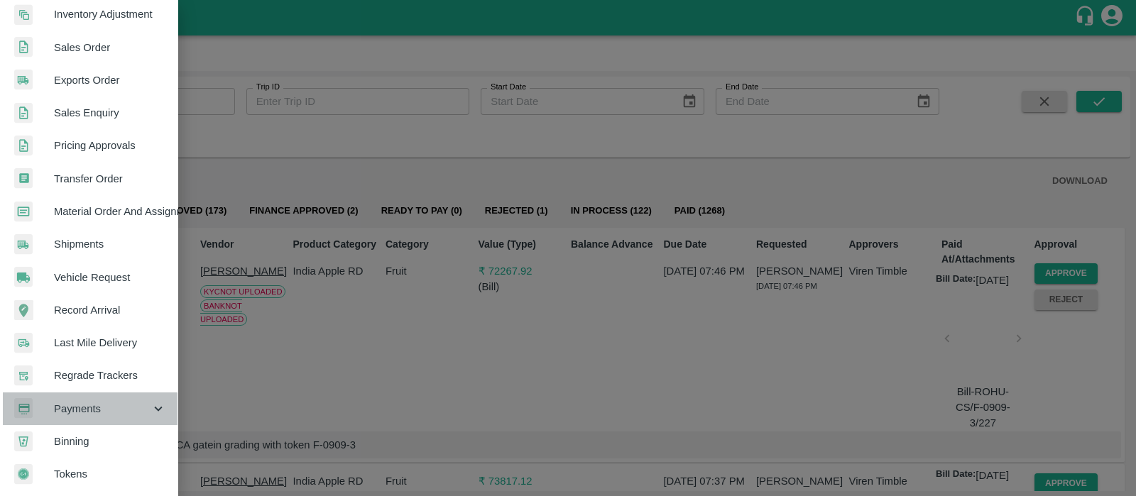
click at [111, 401] on span "Payments" at bounding box center [102, 409] width 97 height 16
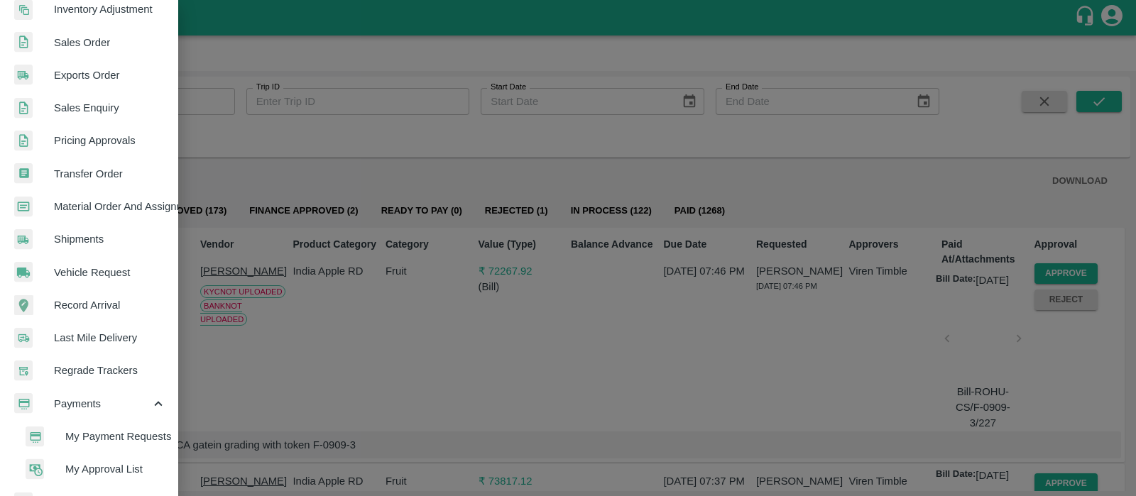
click at [77, 444] on span "My Payment Requests" at bounding box center [115, 437] width 101 height 16
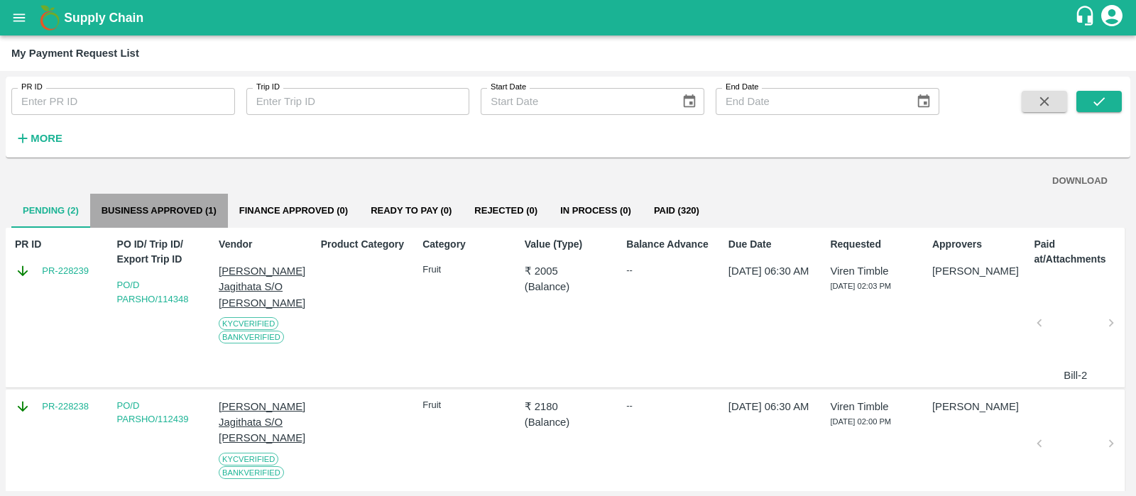
click at [155, 201] on button "Business Approved (1)" at bounding box center [159, 211] width 138 height 34
